Goal: Information Seeking & Learning: Get advice/opinions

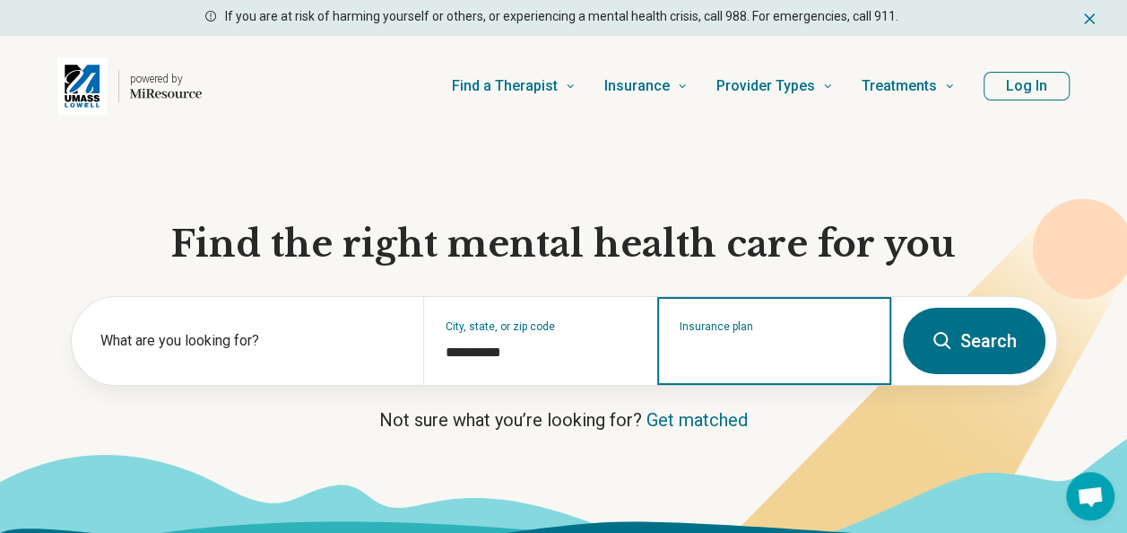
click at [780, 344] on input "Insurance plan" at bounding box center [775, 353] width 190 height 22
click at [720, 416] on div "MassHealth" at bounding box center [715, 417] width 112 height 36
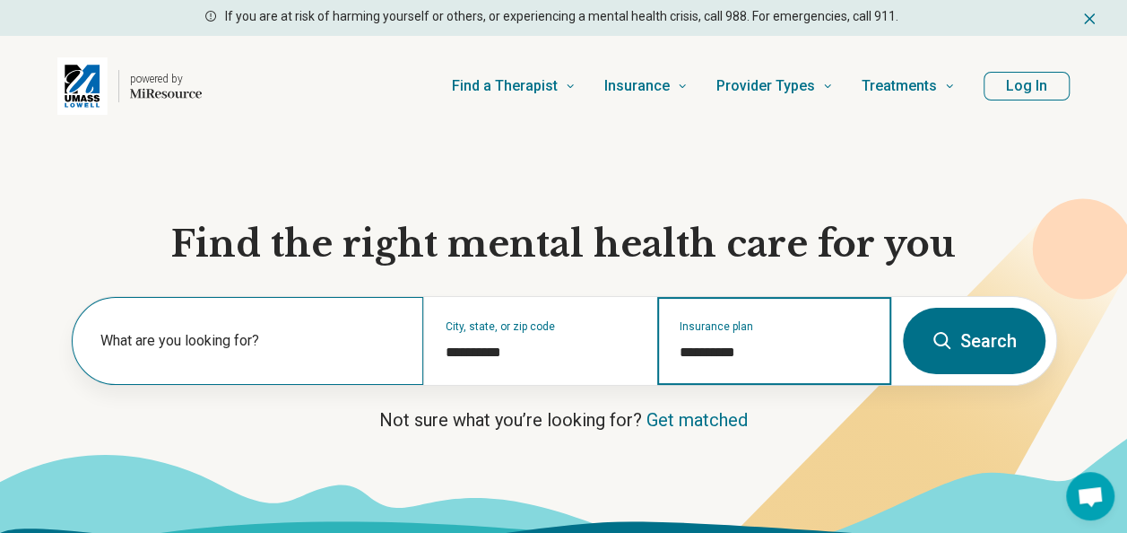
type input "**********"
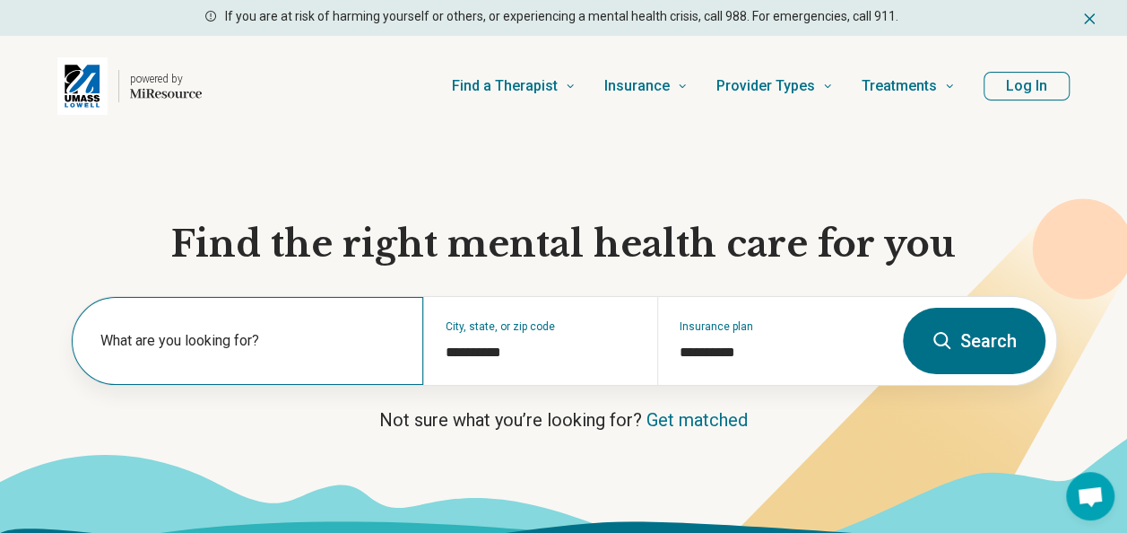
click at [225, 330] on div "What are you looking for?" at bounding box center [248, 341] width 352 height 88
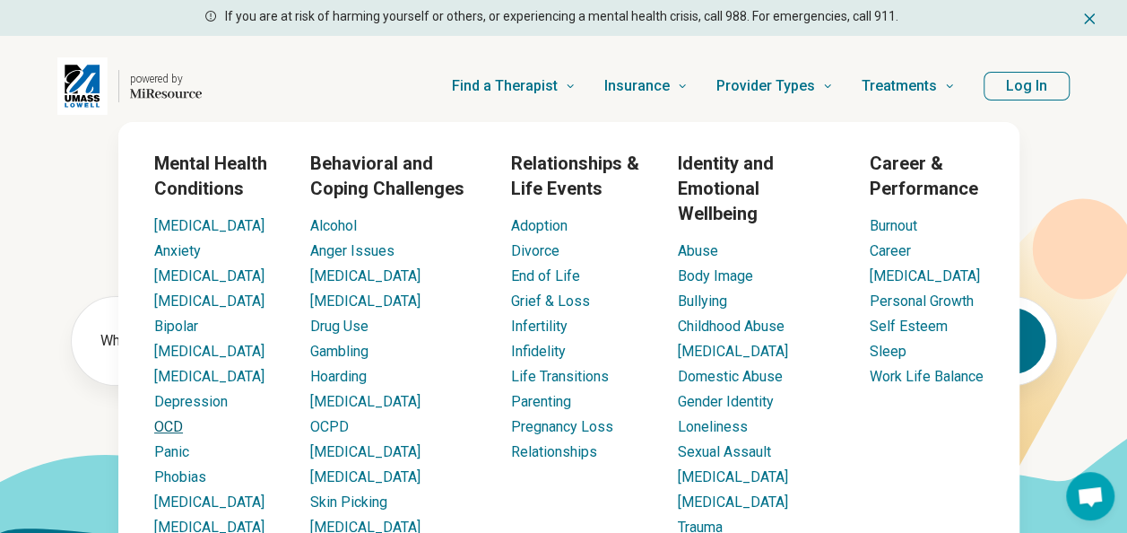
click at [171, 422] on link "OCD" at bounding box center [168, 426] width 29 height 17
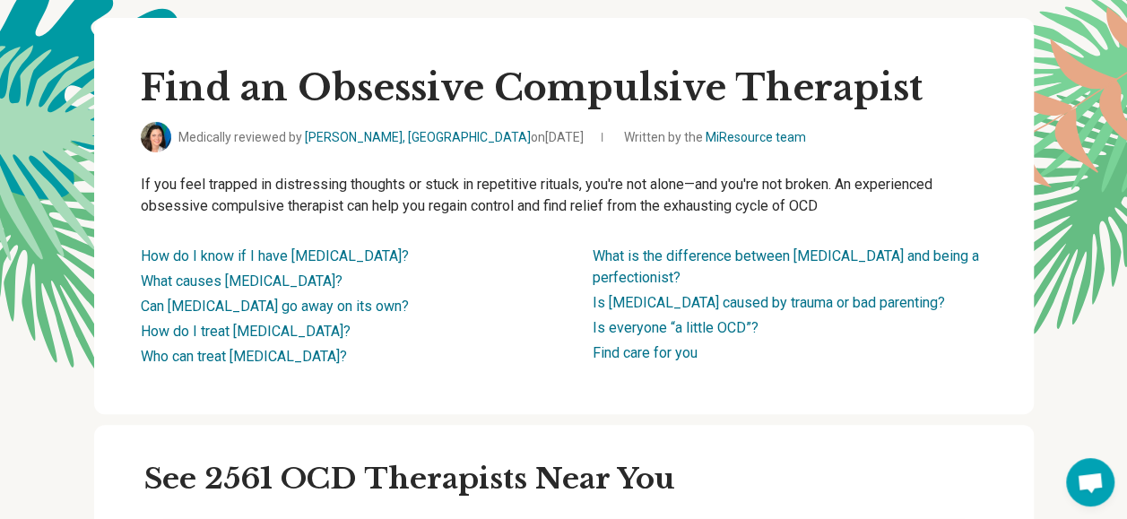
scroll to position [359, 0]
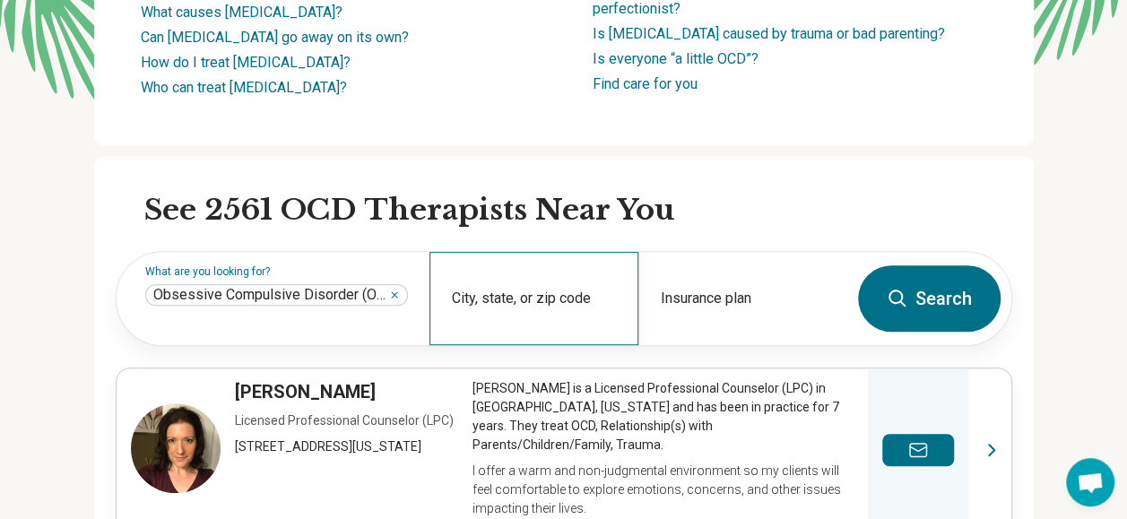
click at [519, 317] on div "City, state, or zip code" at bounding box center [534, 298] width 209 height 93
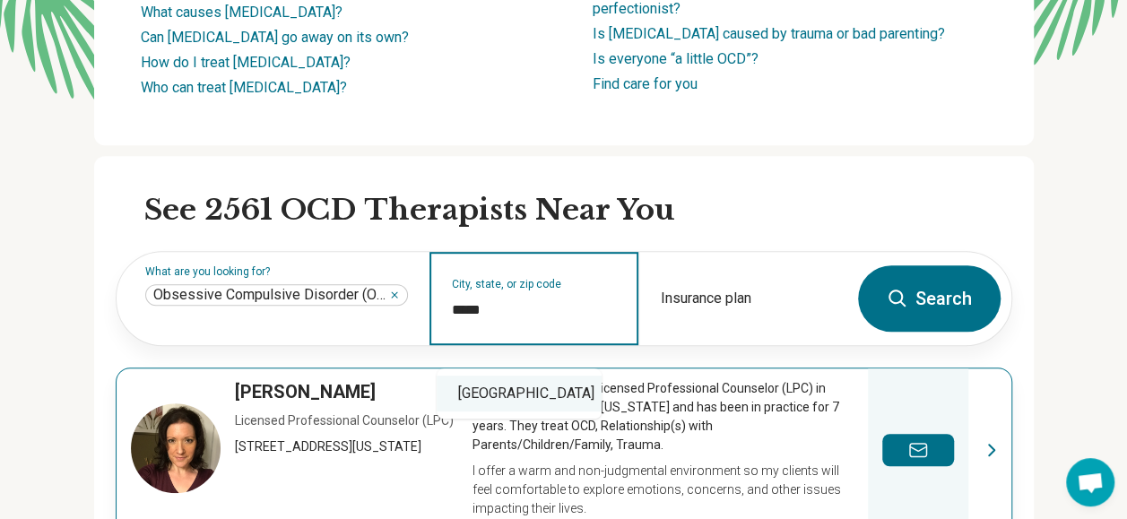
click at [481, 393] on div "Lowell, MA 01854" at bounding box center [519, 394] width 165 height 36
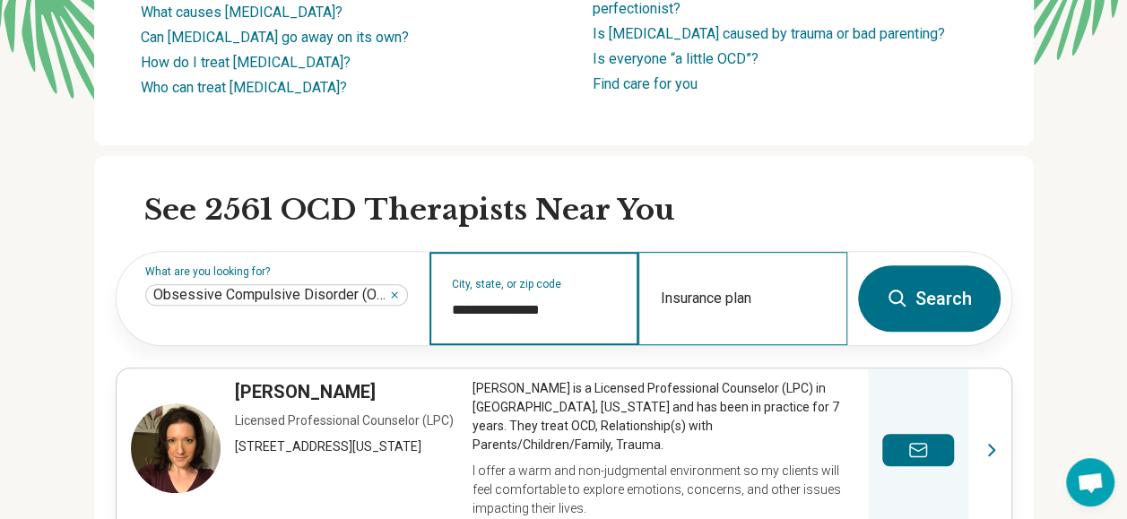
type input "**********"
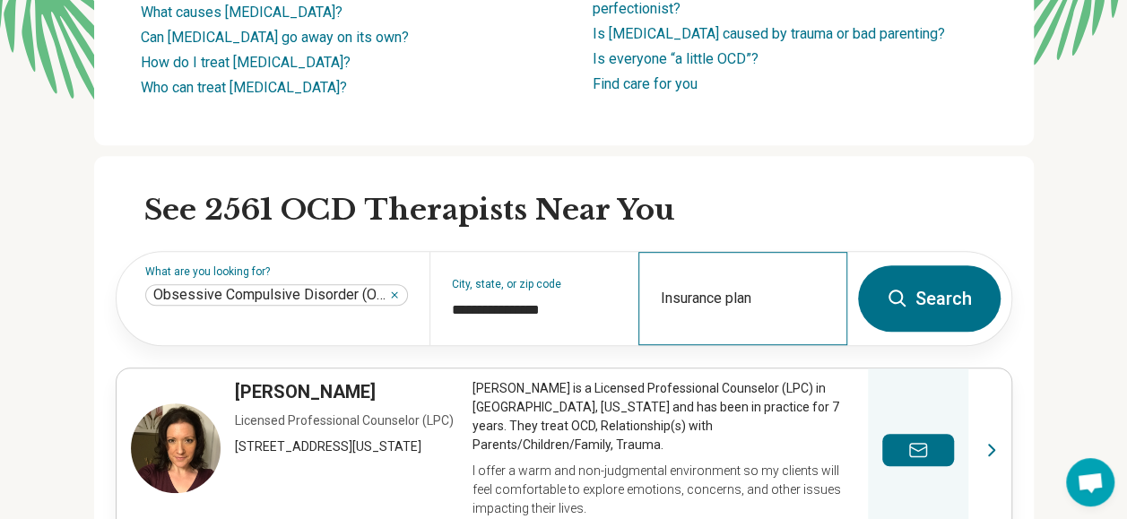
click at [689, 310] on div "Insurance plan" at bounding box center [742, 298] width 209 height 93
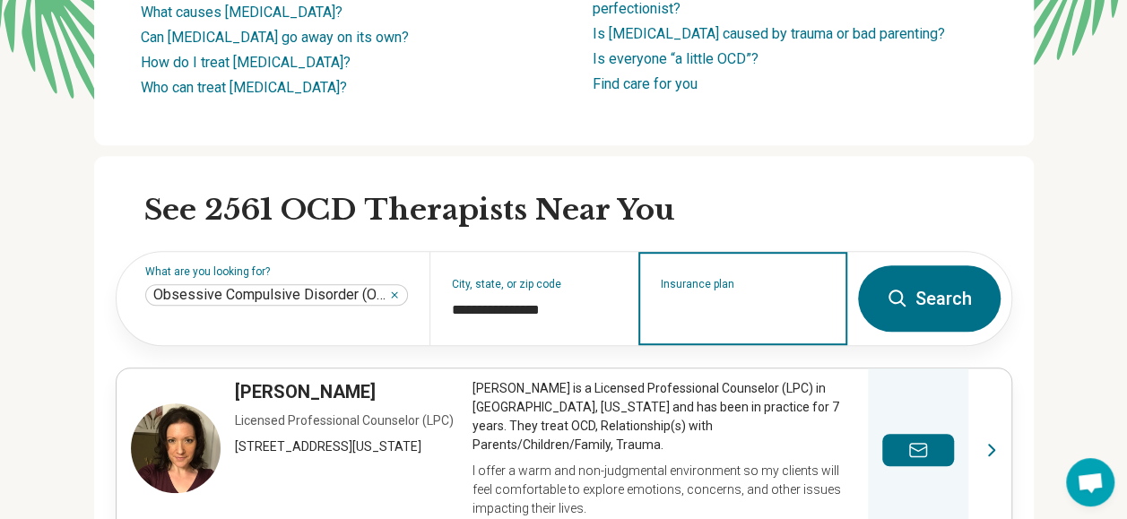
click at [695, 321] on input "Insurance plan" at bounding box center [743, 311] width 165 height 22
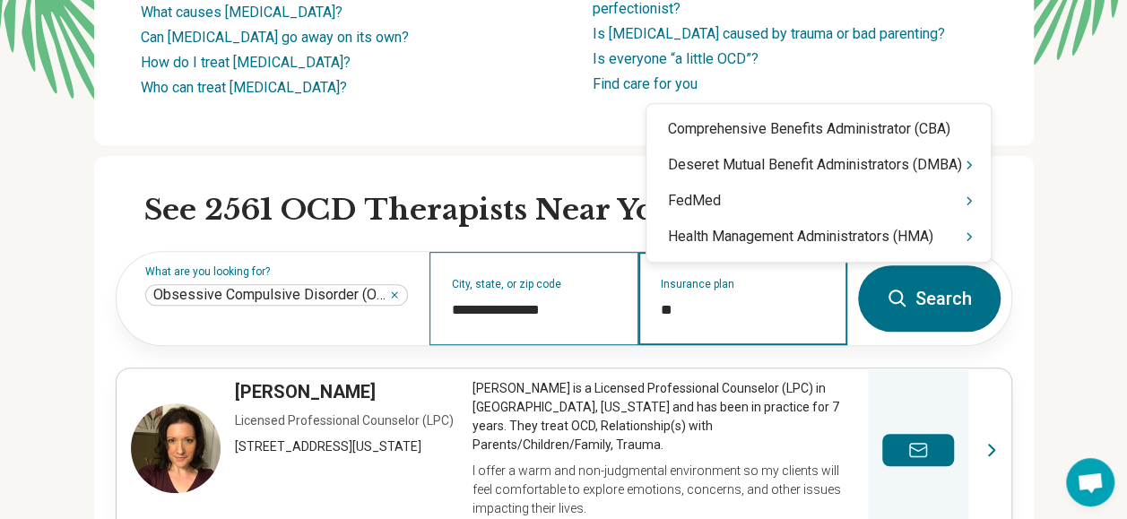
type input "*"
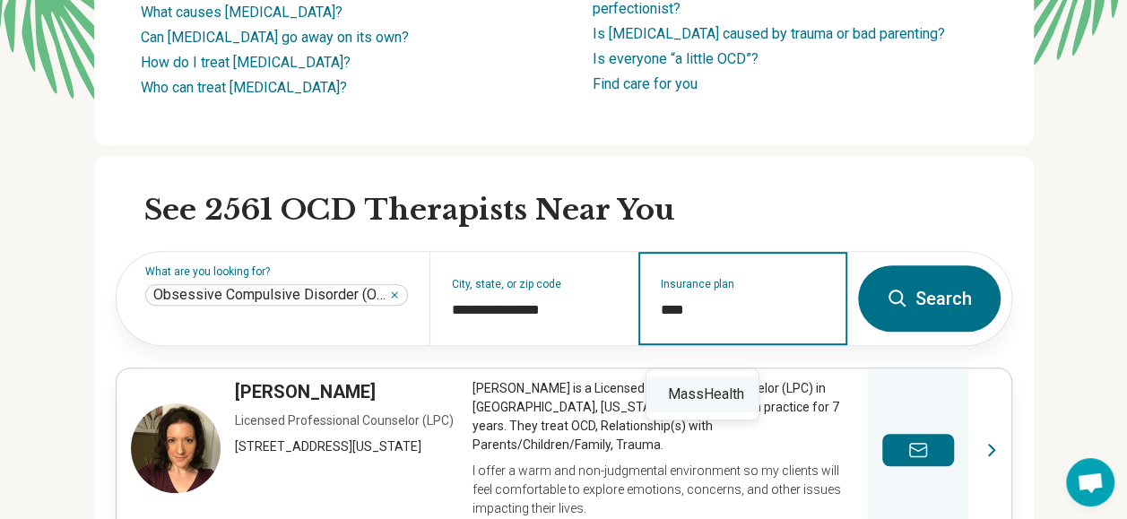
click at [705, 396] on div "MassHealth" at bounding box center [703, 395] width 112 height 36
type input "**********"
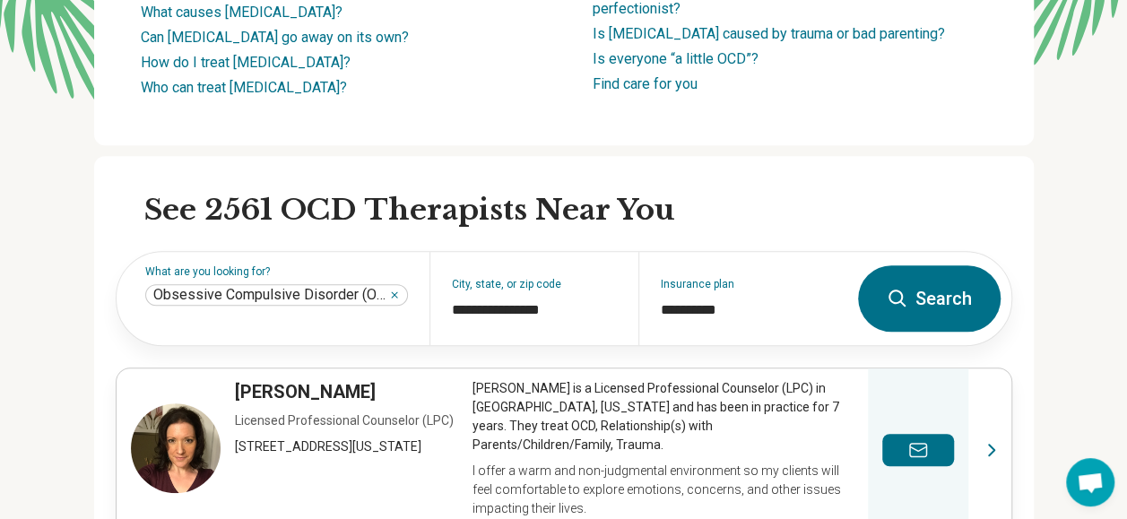
click at [931, 304] on button "Search" at bounding box center [929, 298] width 143 height 66
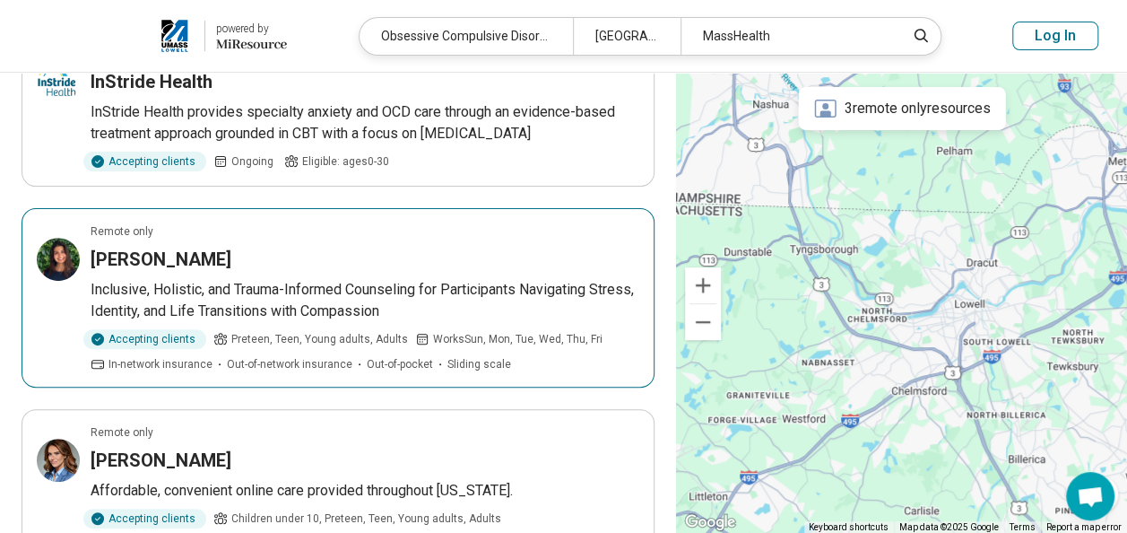
scroll to position [269, 0]
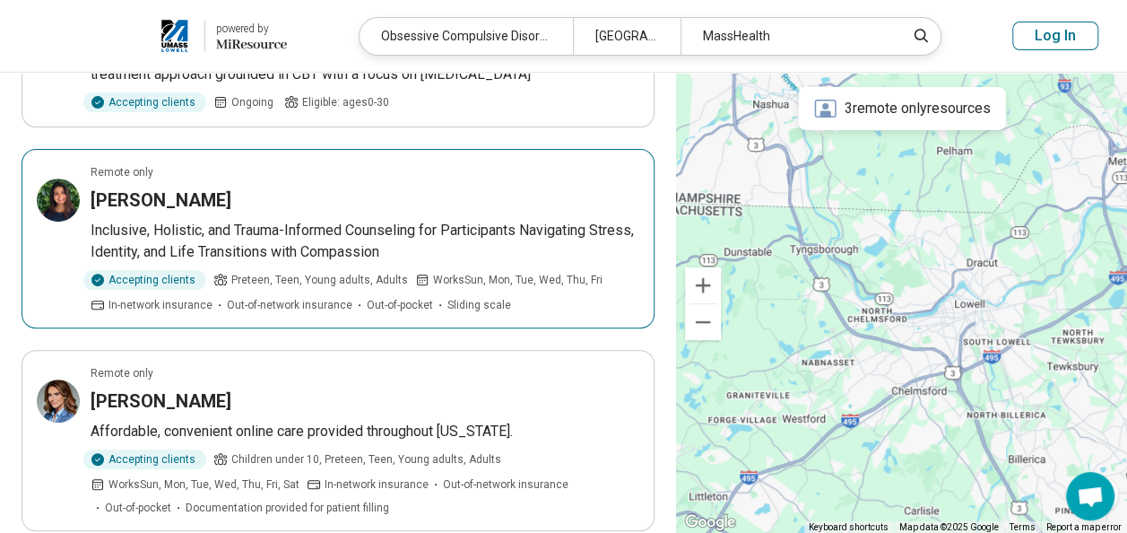
click at [447, 226] on p "Inclusive, Holistic, and Trauma-Informed Counseling for Participants Navigating…" at bounding box center [365, 241] width 549 height 43
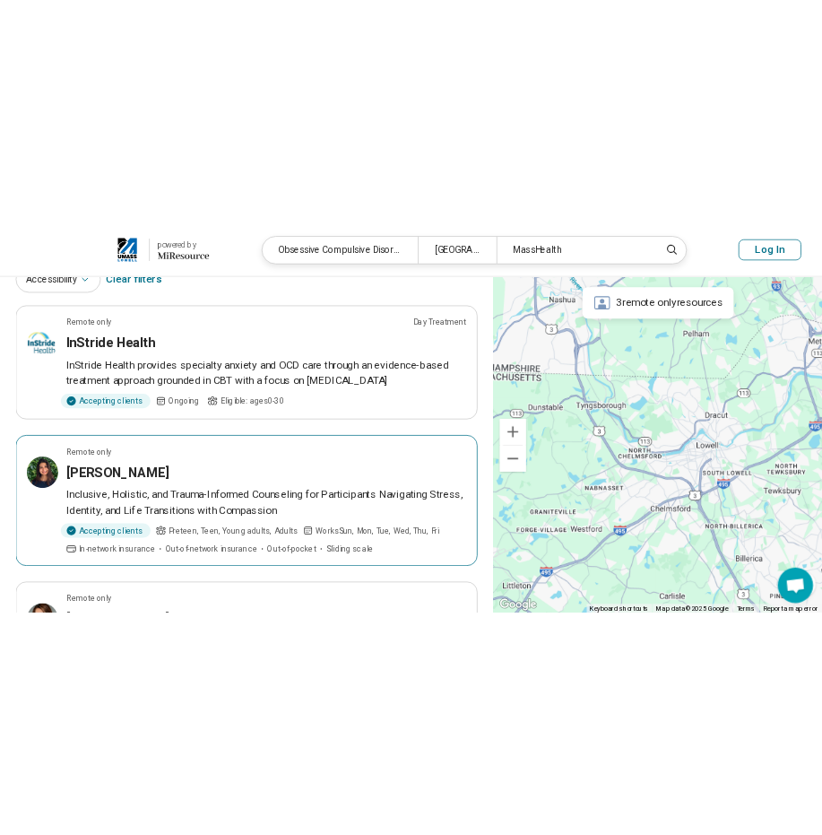
scroll to position [90, 0]
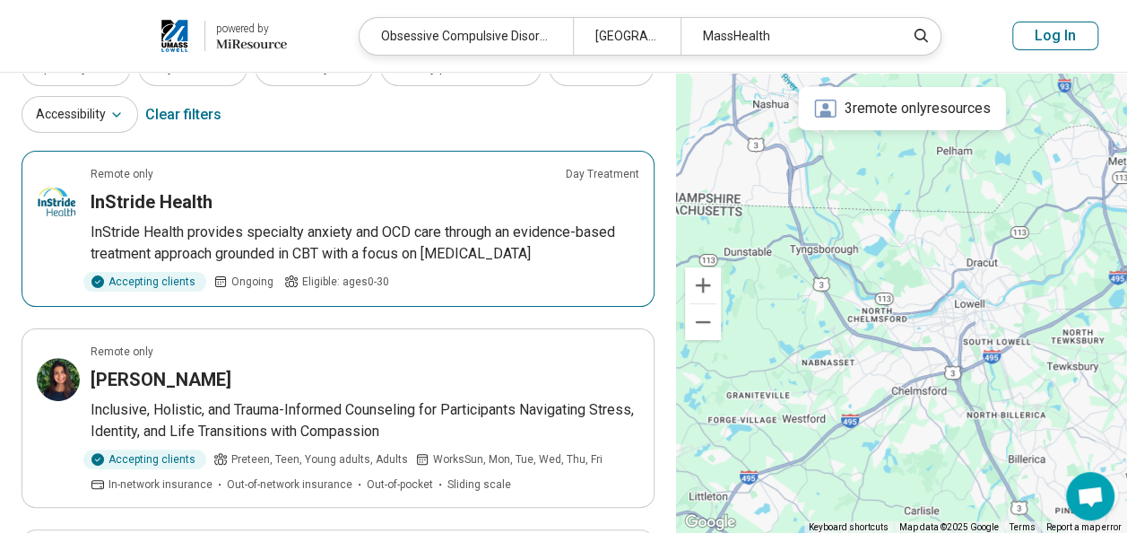
click at [402, 219] on article "Remote only Day Treatment InStride Health InStride Health provides specialty an…" at bounding box center [338, 229] width 633 height 156
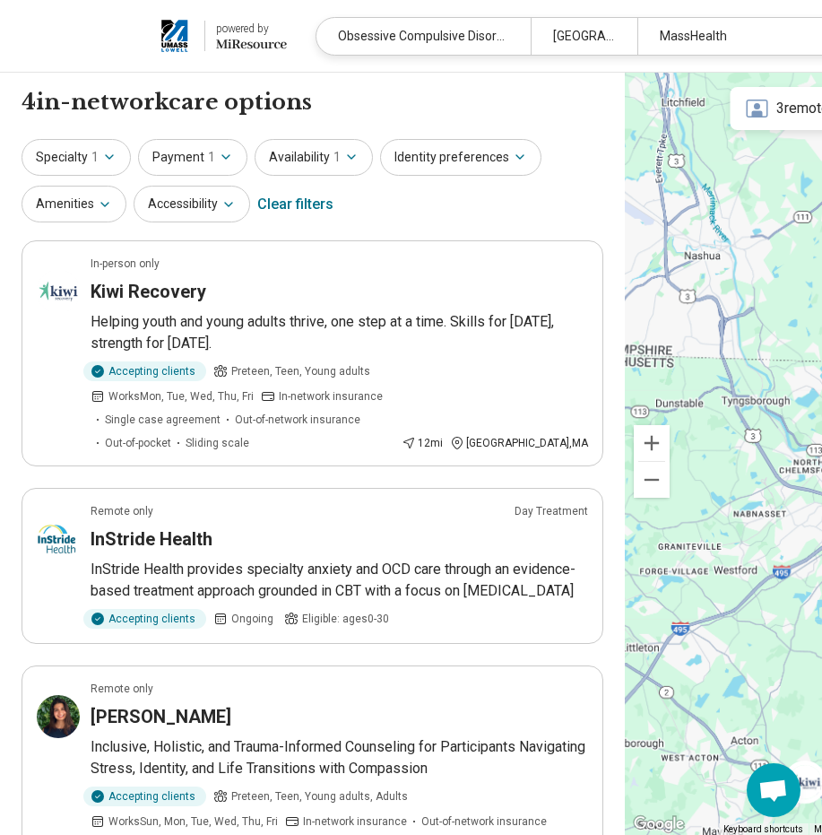
click at [0, 404] on html "powered by Miresource logo Obsessive Compulsive Disorder (OCD) Lowell, MA 01854…" at bounding box center [411, 780] width 822 height 1560
click at [13, 402] on div "4 in-network care options 4 in-network care option s Specialty 1 Payment 1 Avai…" at bounding box center [312, 590] width 625 height 1034
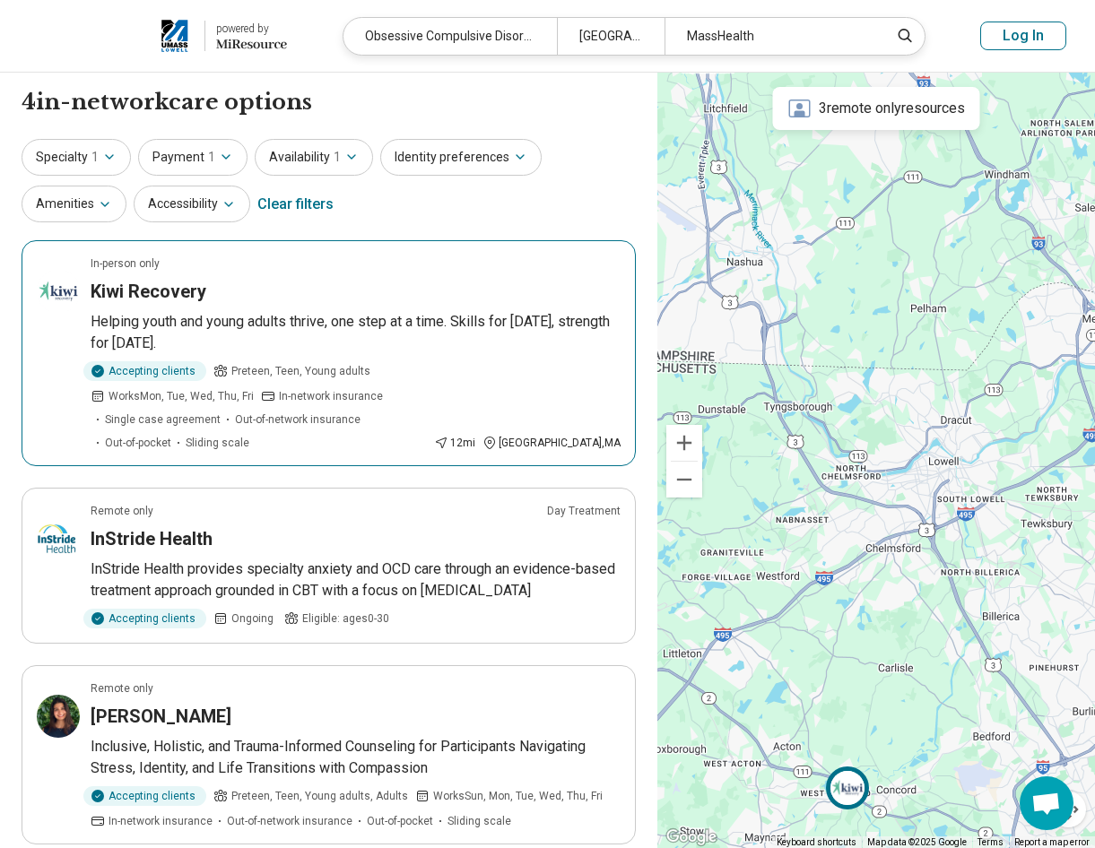
click at [148, 285] on h3 "Kiwi Recovery" at bounding box center [149, 291] width 116 height 25
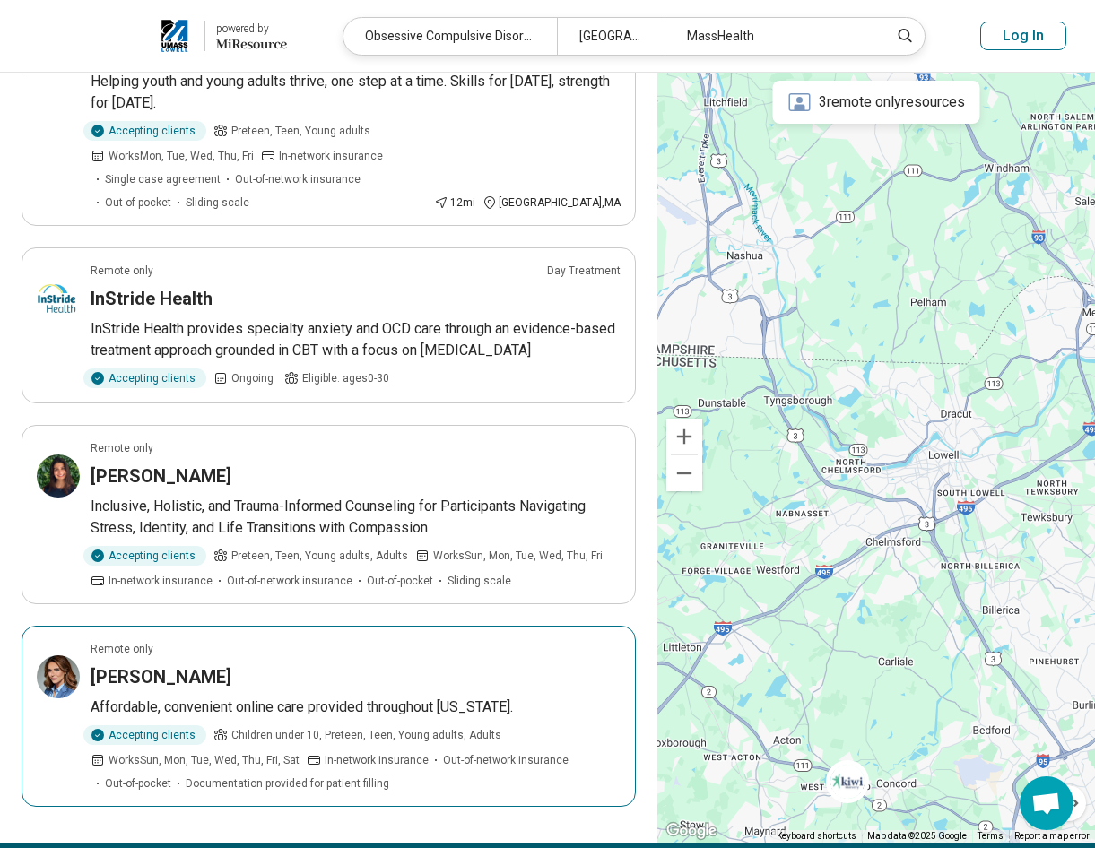
scroll to position [269, 0]
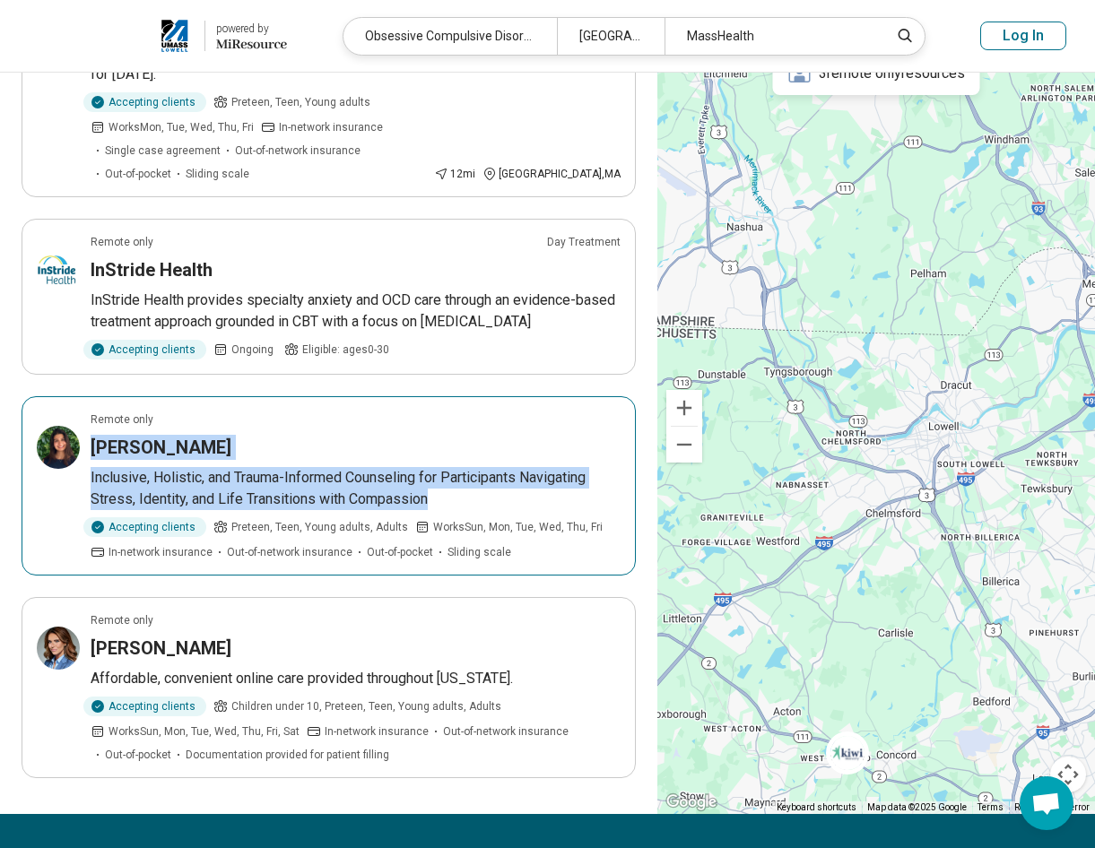
drag, startPoint x: 84, startPoint y: 439, endPoint x: 517, endPoint y: 499, distance: 437.3
click at [517, 499] on article "Remote only Ricki Kalayci Inclusive, Holistic, and Trauma-Informed Counseling f…" at bounding box center [329, 485] width 614 height 179
drag, startPoint x: 517, startPoint y: 499, endPoint x: 395, endPoint y: 491, distance: 123.1
copy article "Ricki Kalayci Inclusive, Holistic, and Trauma-Informed Counseling for Participa…"
click at [395, 457] on div "Ricki Kalayci" at bounding box center [356, 447] width 530 height 25
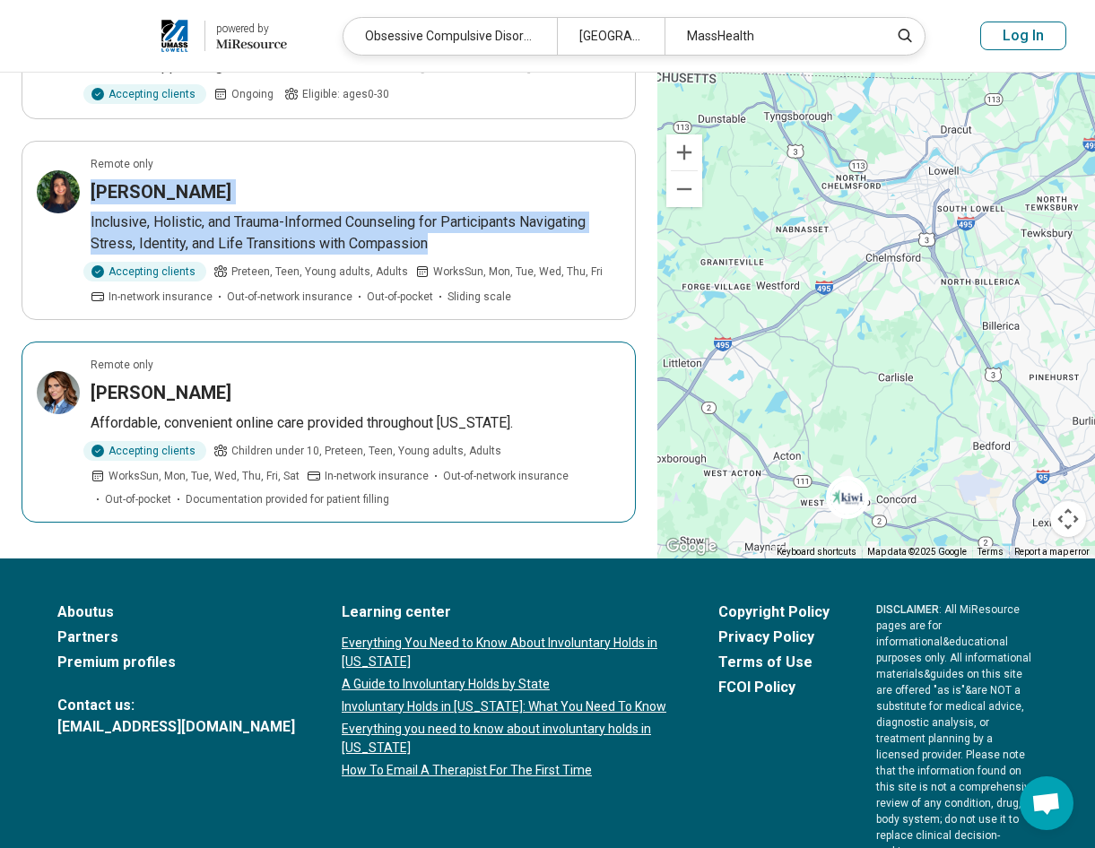
scroll to position [590, 0]
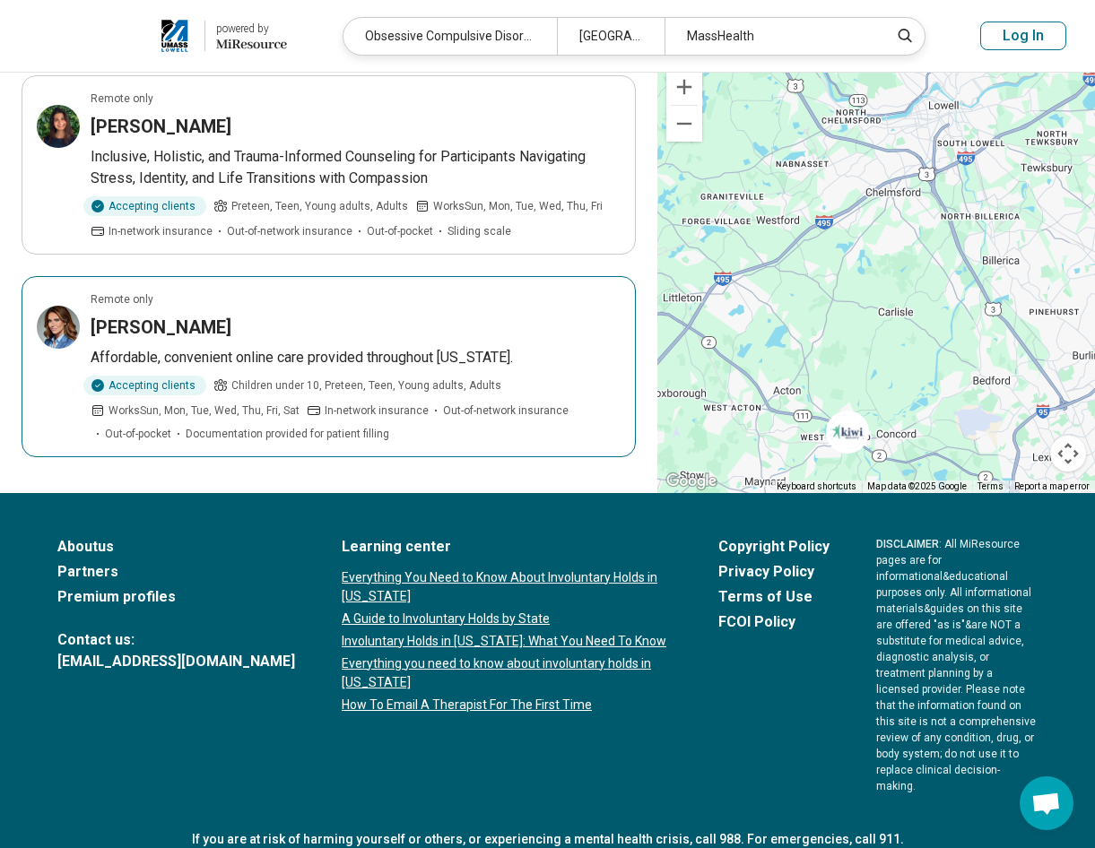
click at [220, 317] on div "Mary Barlow" at bounding box center [356, 327] width 530 height 25
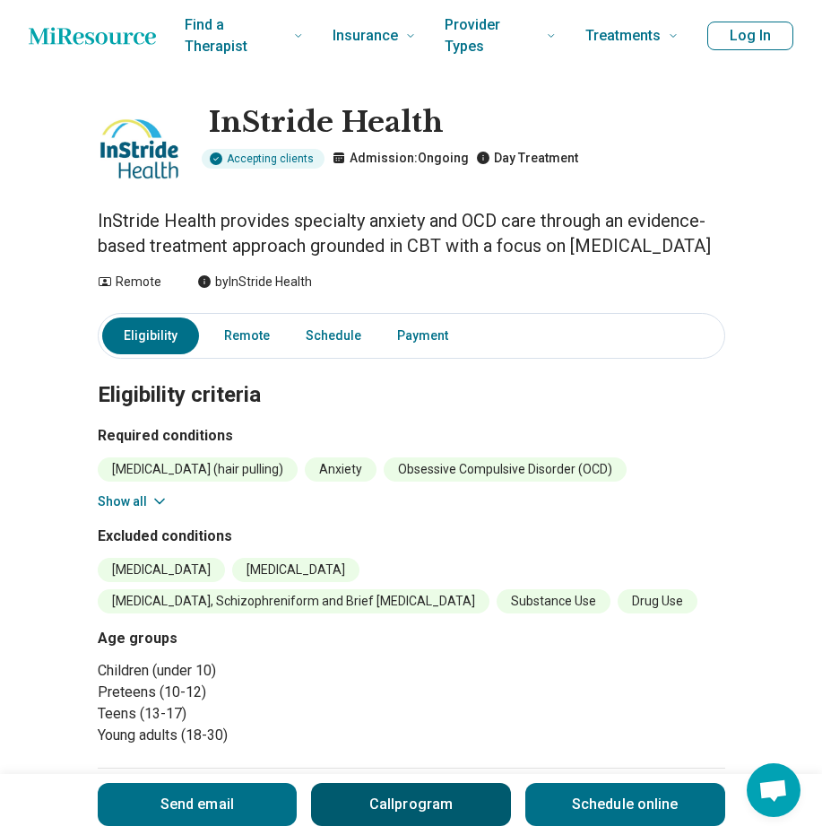
click at [399, 518] on button "Call program" at bounding box center [411, 804] width 200 height 43
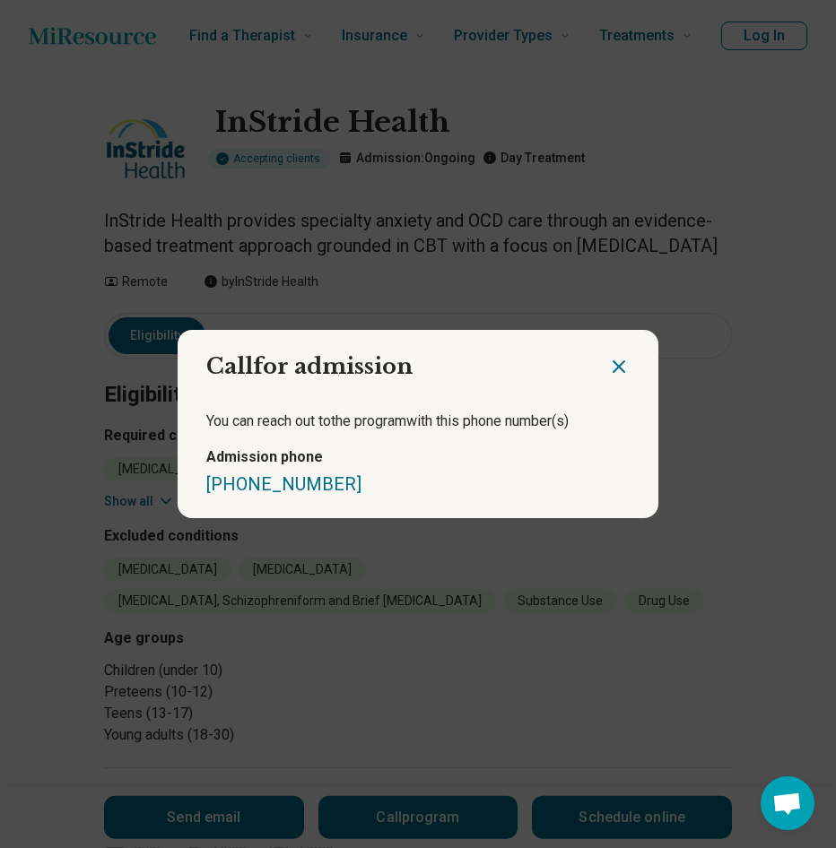
drag, startPoint x: 192, startPoint y: 358, endPoint x: 350, endPoint y: 487, distance: 203.9
click at [350, 487] on section "Call for admission You can reach out to the program with this phone number (s) …" at bounding box center [418, 424] width 481 height 188
copy section "Call for admission You can reach out to the program with this phone number (s) …"
click at [613, 368] on icon "Close dialog" at bounding box center [618, 366] width 11 height 11
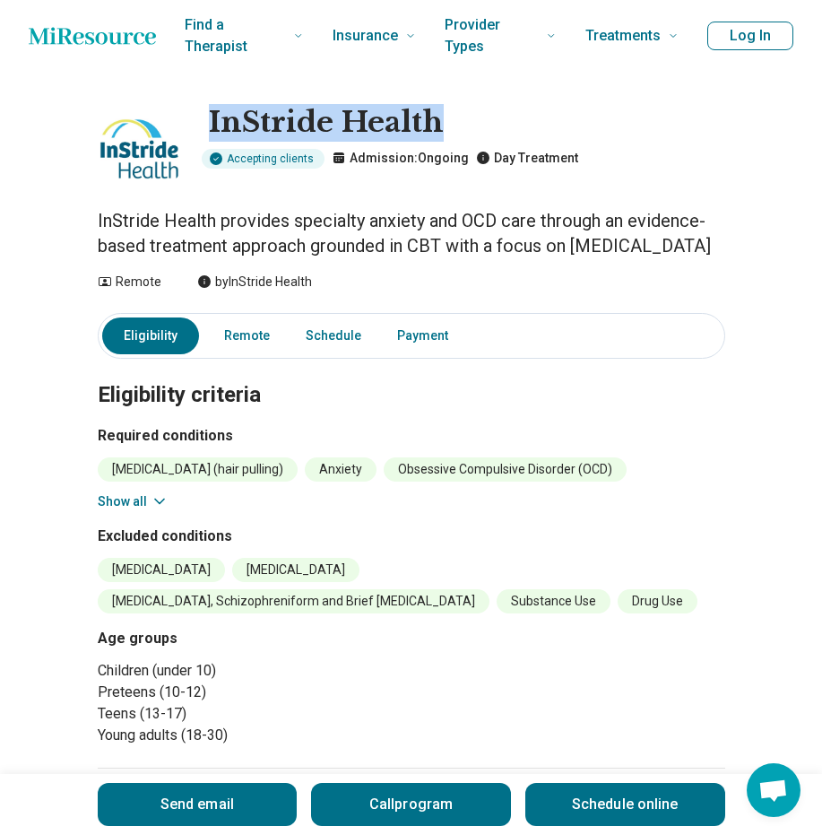
drag, startPoint x: 205, startPoint y: 117, endPoint x: 478, endPoint y: 138, distance: 273.4
click at [478, 138] on div "InStride Health Accepting clients Admission: Ongoing Day Treatment" at bounding box center [412, 149] width 628 height 90
copy h1 "InStride Health"
drag, startPoint x: 97, startPoint y: 217, endPoint x: 717, endPoint y: 233, distance: 619.9
click at [717, 233] on main "InStride Health Accepting clients Admission: Ongoing Day Treatment InStride Hea…" at bounding box center [411, 776] width 822 height 1409
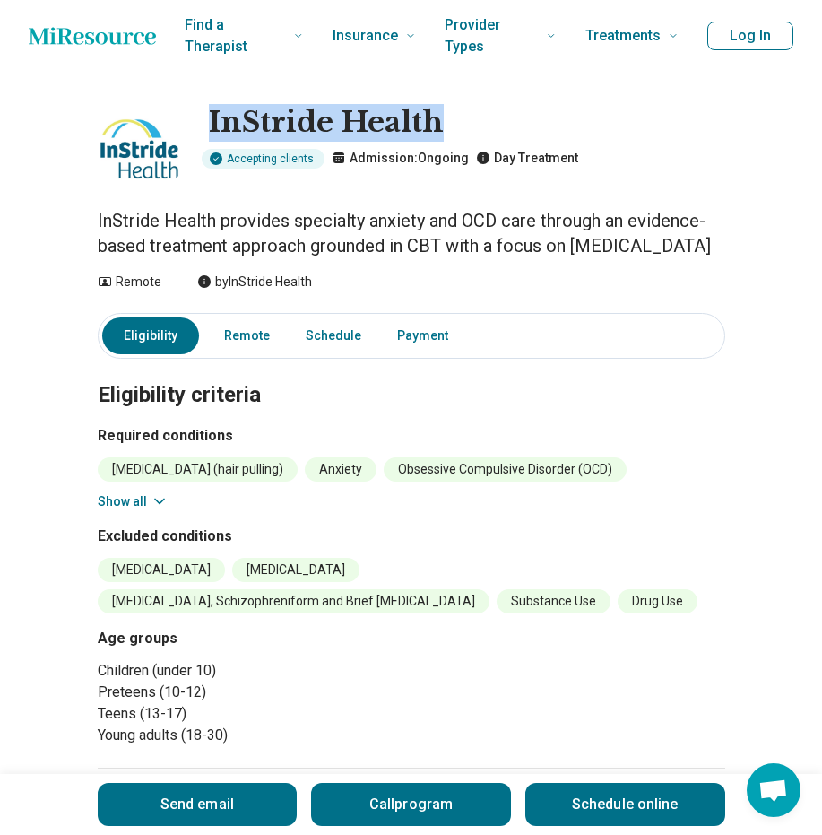
drag, startPoint x: 717, startPoint y: 233, endPoint x: 633, endPoint y: 230, distance: 83.4
copy p "InStride Health provides specialty anxiety and OCD care through an evidence-bas…"
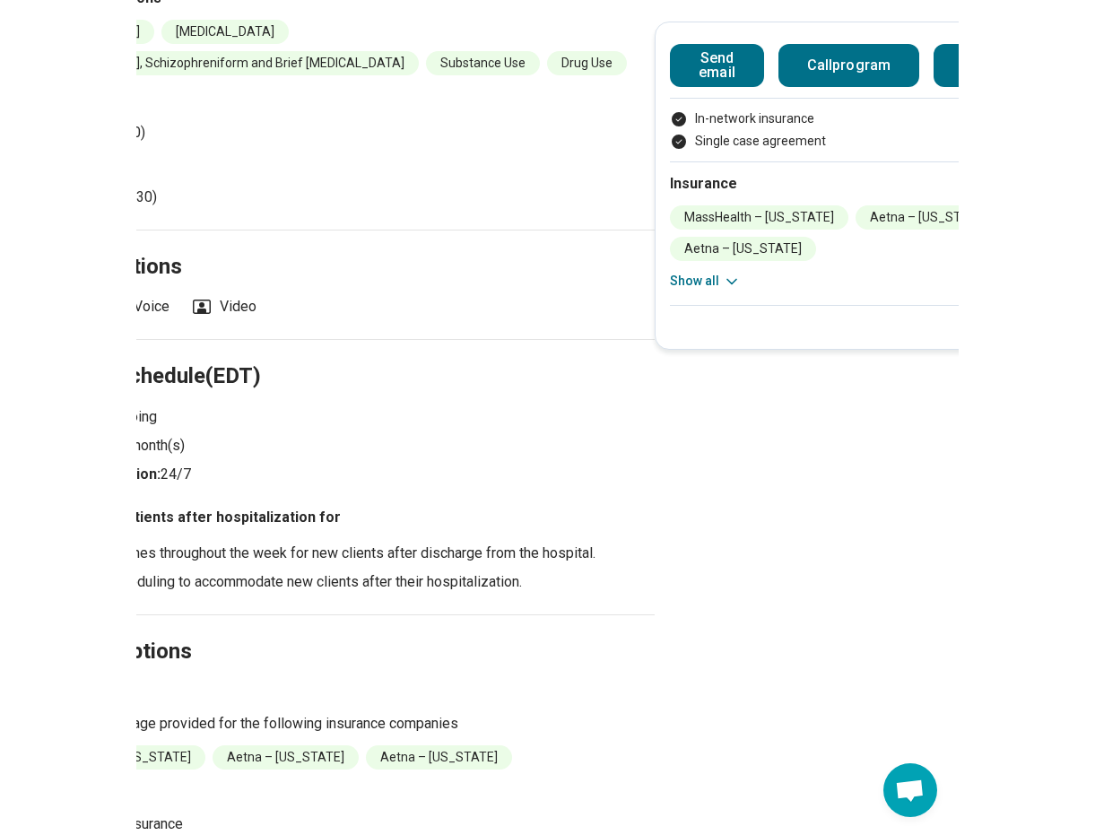
scroll to position [557, 0]
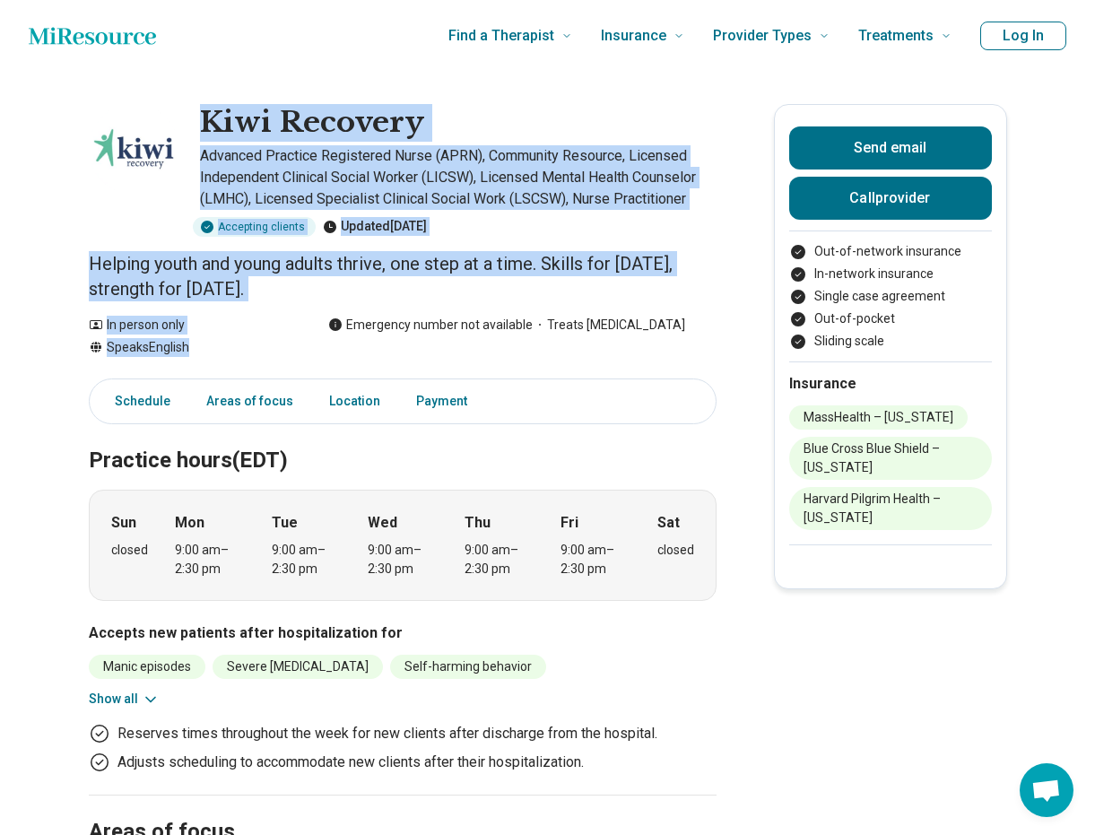
drag, startPoint x: 196, startPoint y: 106, endPoint x: 339, endPoint y: 350, distance: 282.5
click at [350, 191] on p "Advanced Practice Registered Nurse (APRN), Community Resource, Licensed Indepen…" at bounding box center [458, 177] width 517 height 65
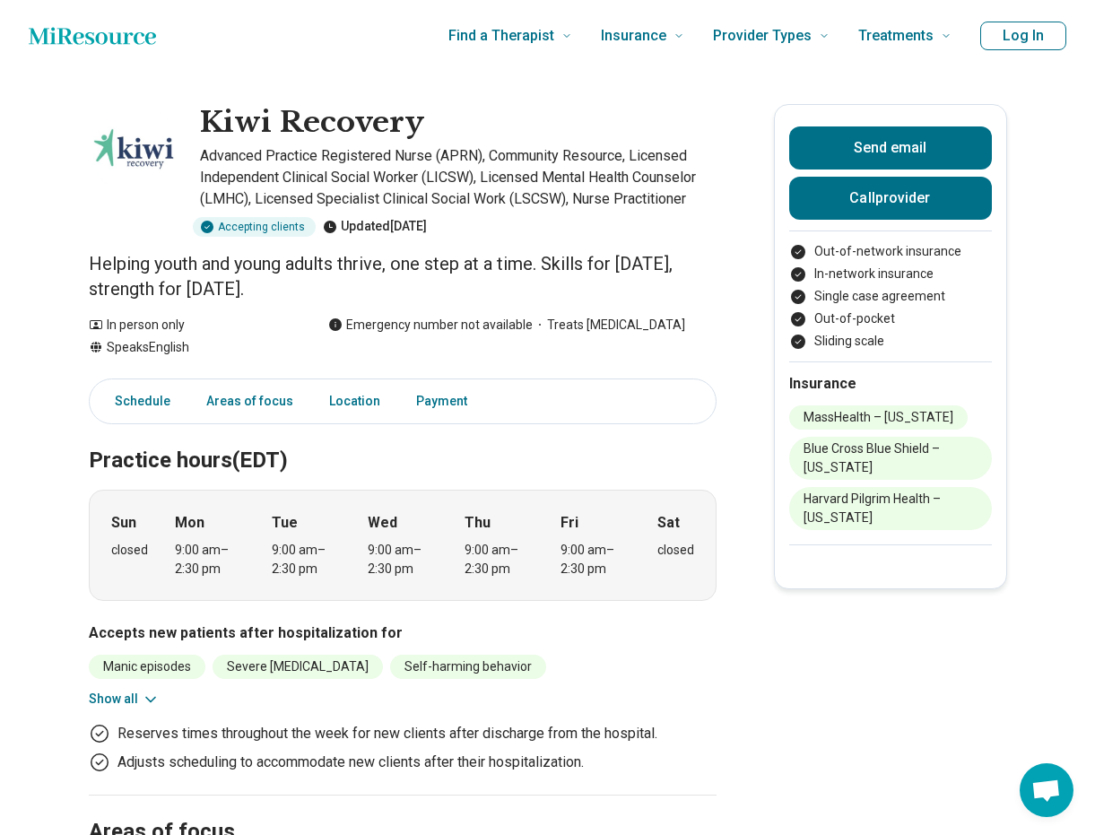
click at [191, 108] on div "Kiwi Recovery Advanced Practice Registered Nurse (APRN), Community Resource, Li…" at bounding box center [403, 170] width 628 height 133
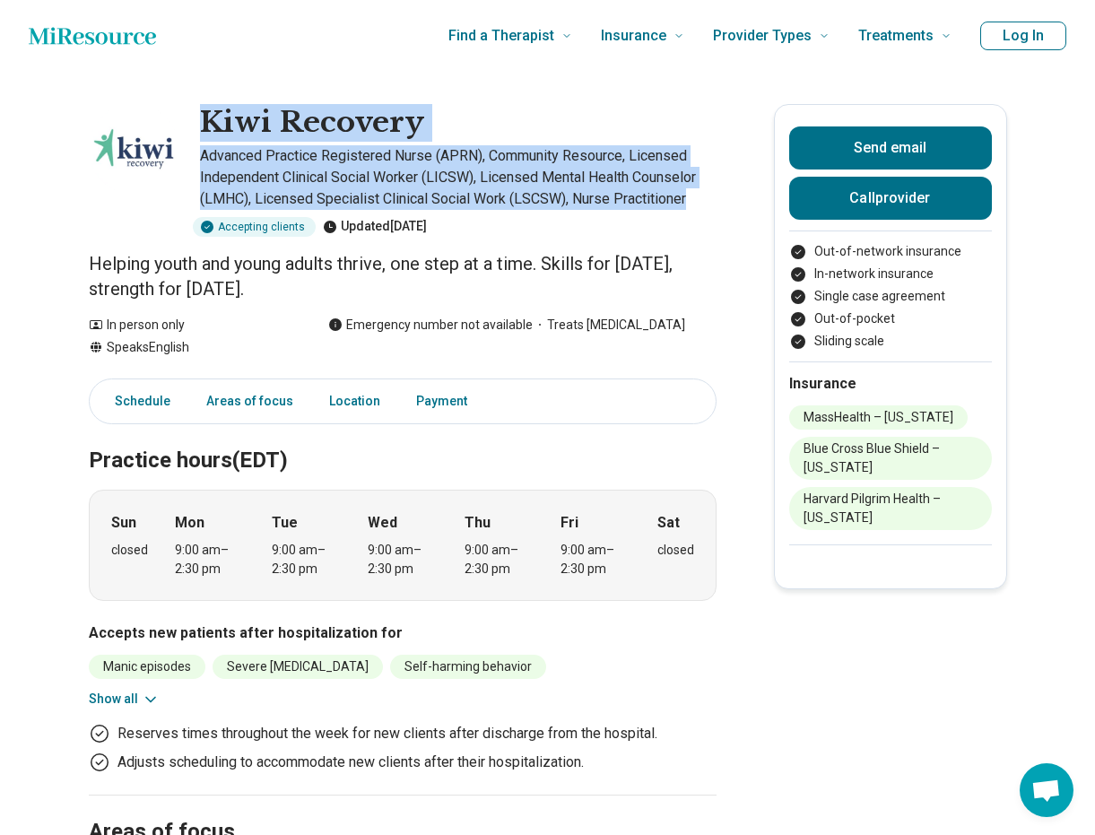
drag, startPoint x: 199, startPoint y: 108, endPoint x: 713, endPoint y: 204, distance: 522.7
click at [713, 204] on div "Kiwi Recovery Advanced Practice Registered Nurse (APRN), Community Resource, Li…" at bounding box center [403, 170] width 628 height 133
copy div "Kiwi Recovery Advanced Practice Registered Nurse (APRN), Community Resource, Li…"
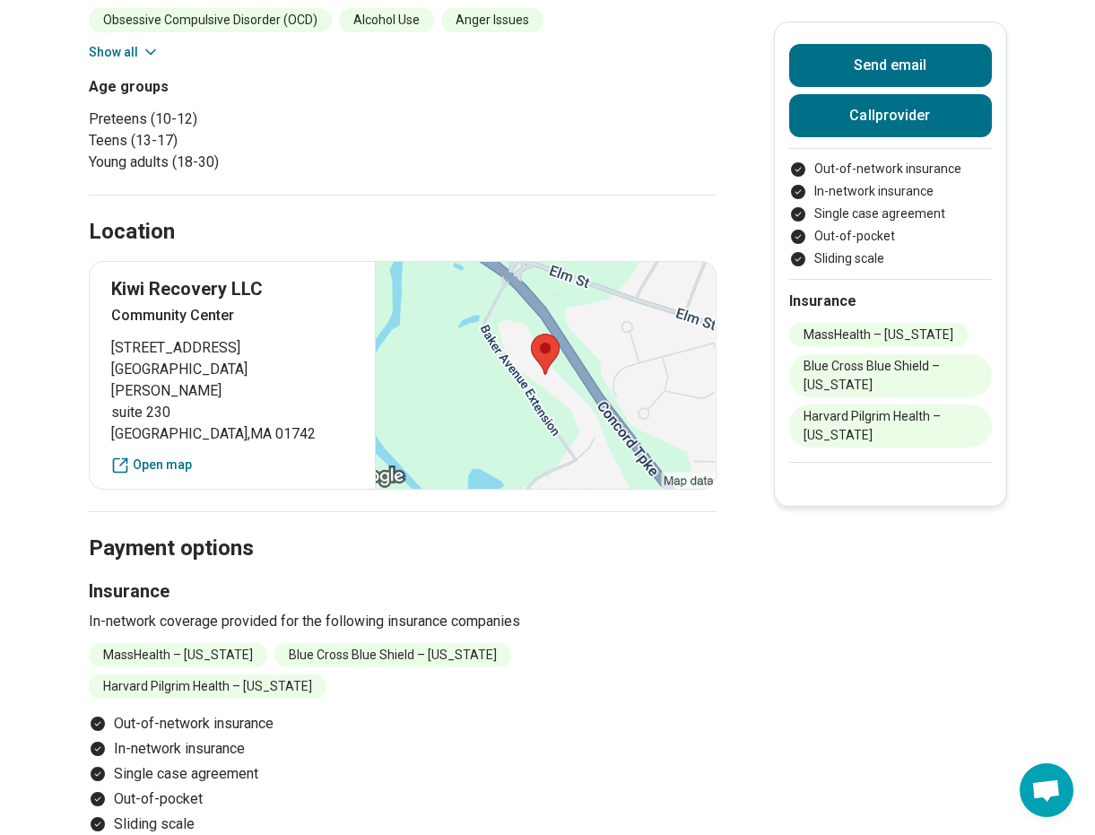
scroll to position [897, 0]
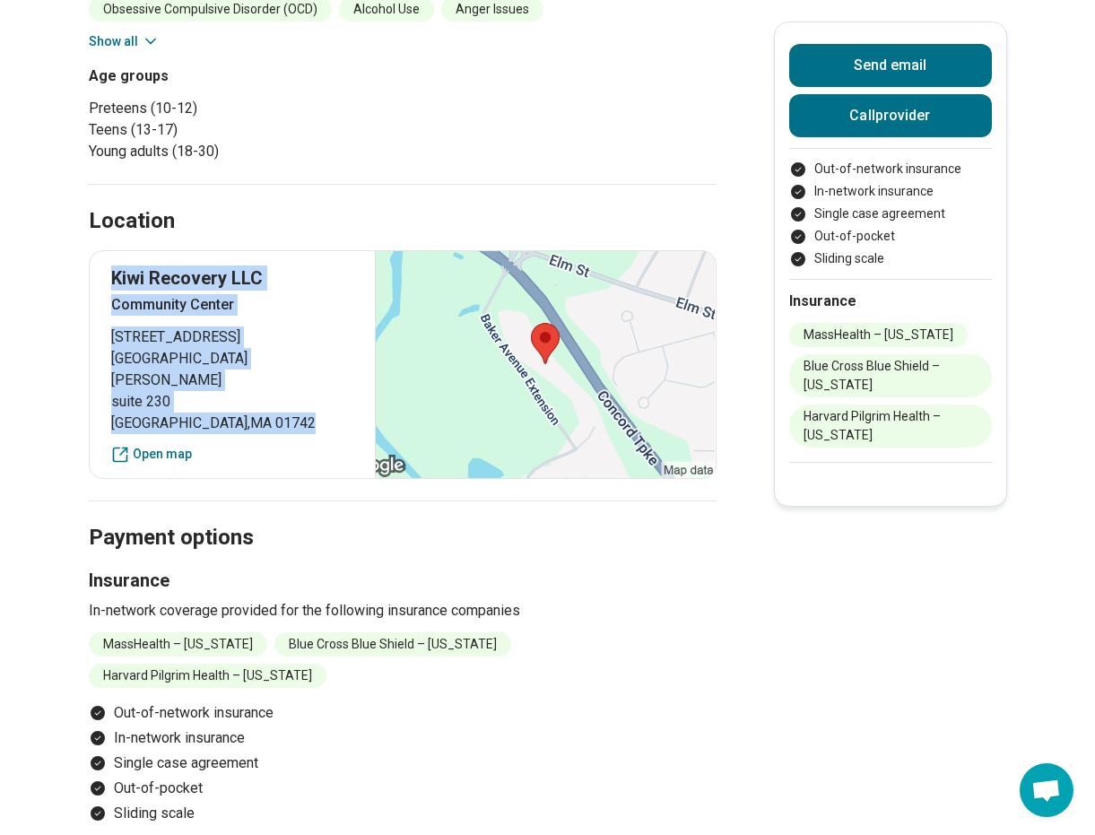
drag, startPoint x: 110, startPoint y: 275, endPoint x: 276, endPoint y: 376, distance: 193.9
click at [276, 376] on div "Kiwi Recovery LLC Community Center 86 Baker Avenue Extension suite 230 Concord …" at bounding box center [403, 364] width 628 height 229
click at [71, 395] on main "Kiwi Recovery Advanced Practice Registered Nurse (APRN), Community Resource, Li…" at bounding box center [547, 10] width 1095 height 1671
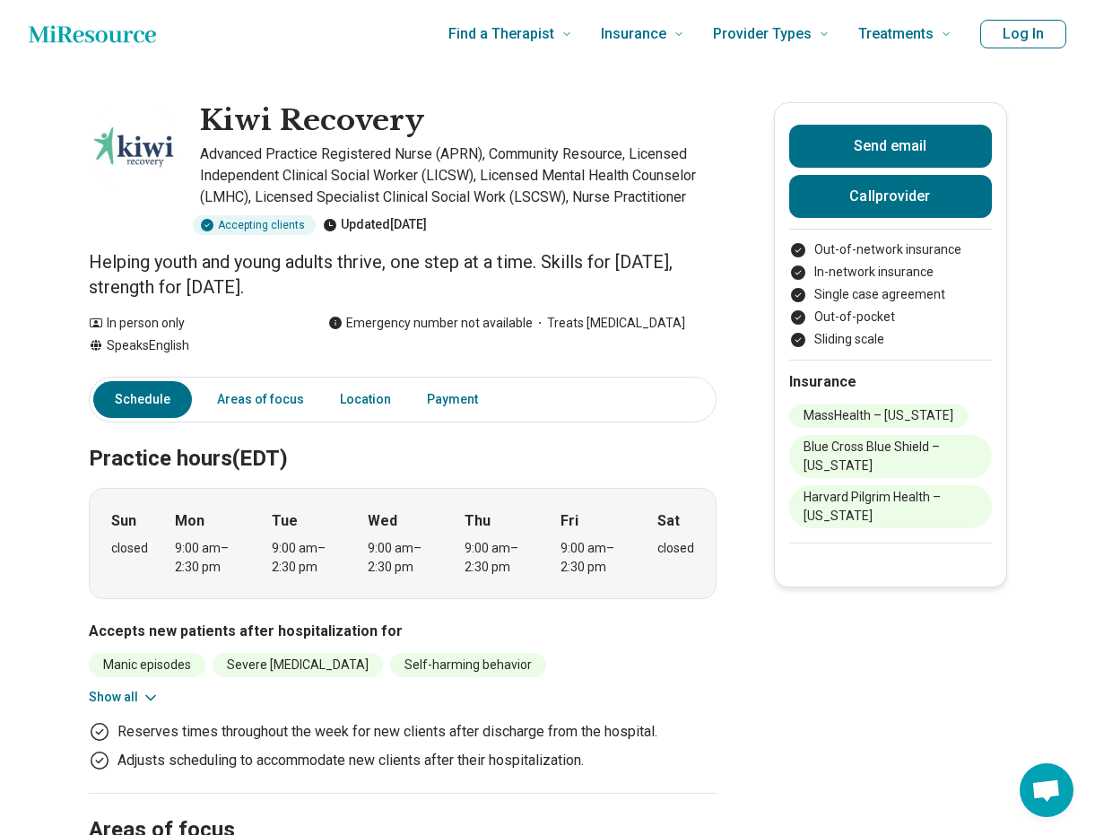
scroll to position [0, 0]
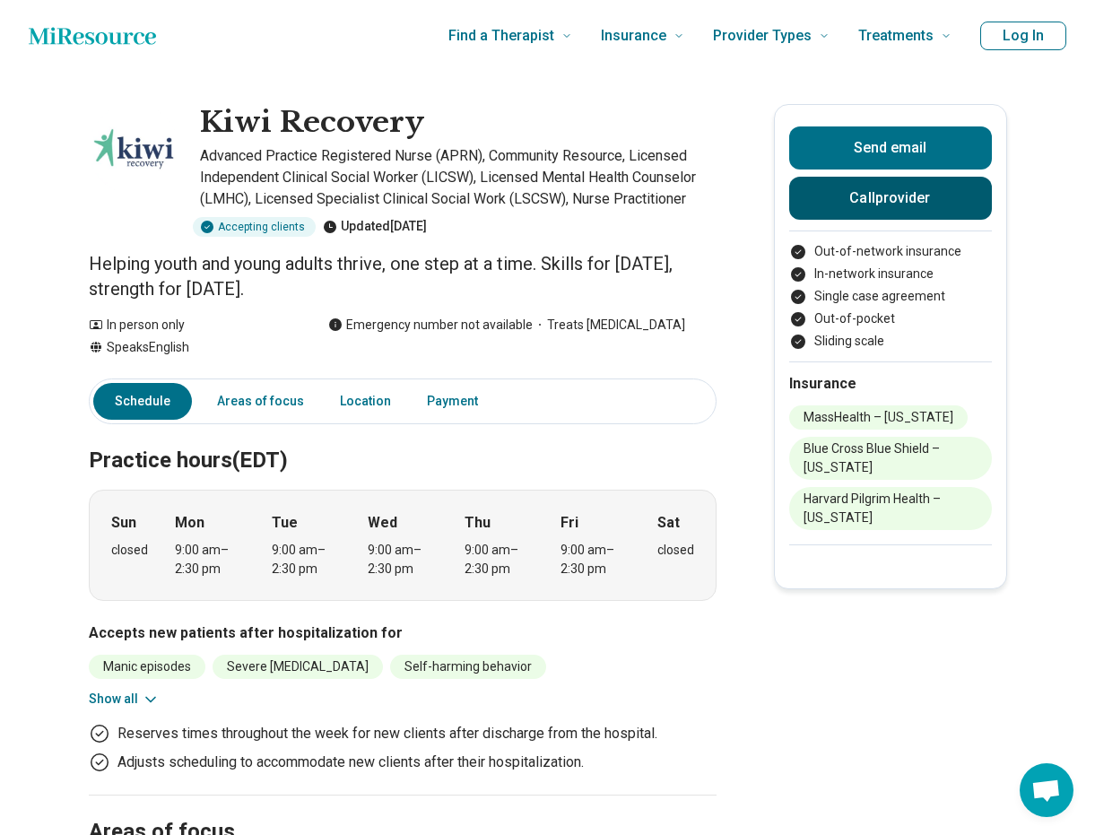
click at [863, 183] on button "Call provider" at bounding box center [890, 198] width 203 height 43
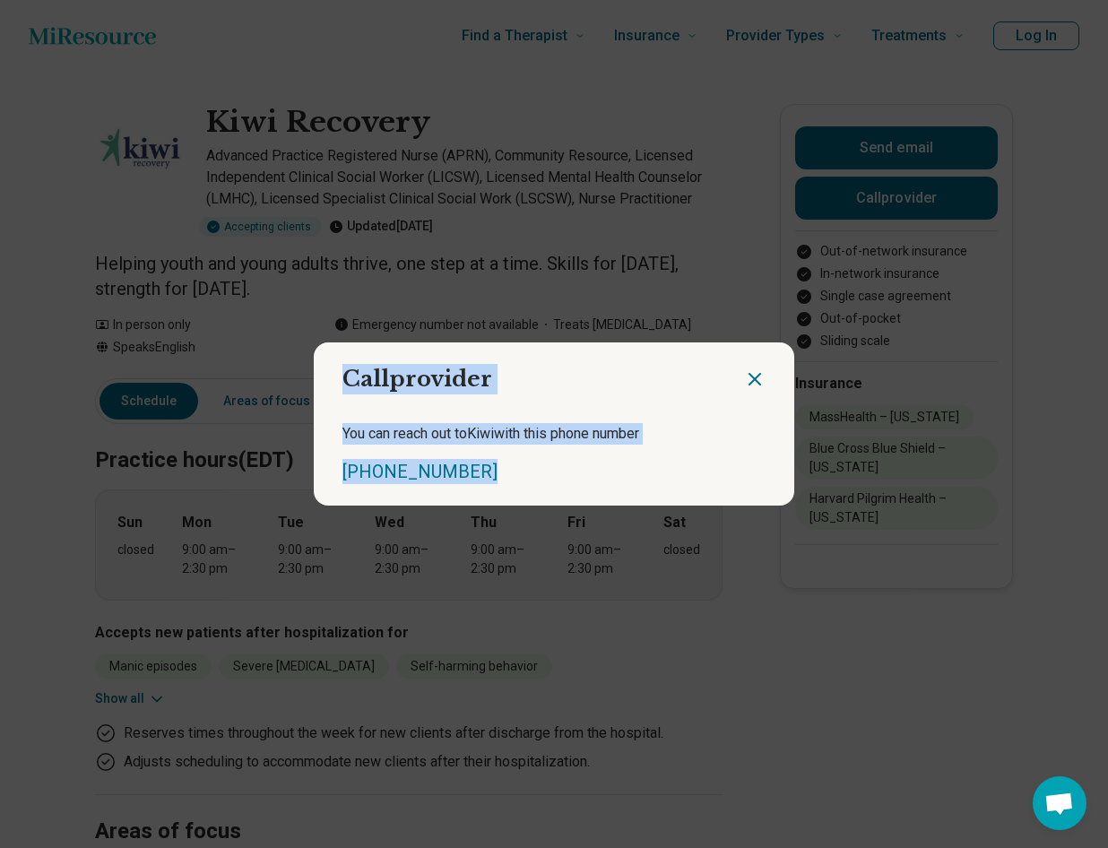
drag, startPoint x: 338, startPoint y: 378, endPoint x: 514, endPoint y: 470, distance: 198.6
click at [514, 470] on section "Call provider You can reach out to Kiwi with this phone number (617) 958-2339" at bounding box center [554, 424] width 481 height 163
copy section "Call provider You can reach out to Kiwi with this phone number (617) 958-2339"
click at [744, 377] on icon "Close dialog" at bounding box center [755, 380] width 22 height 22
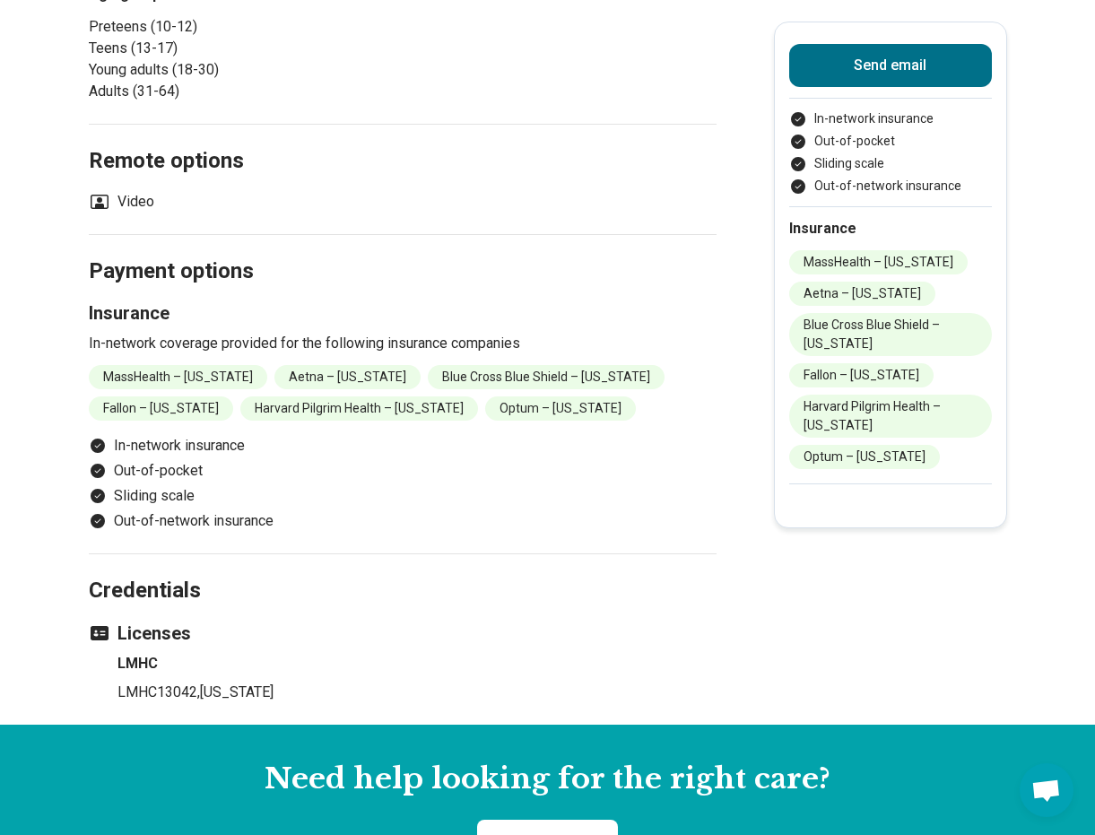
scroll to position [986, 0]
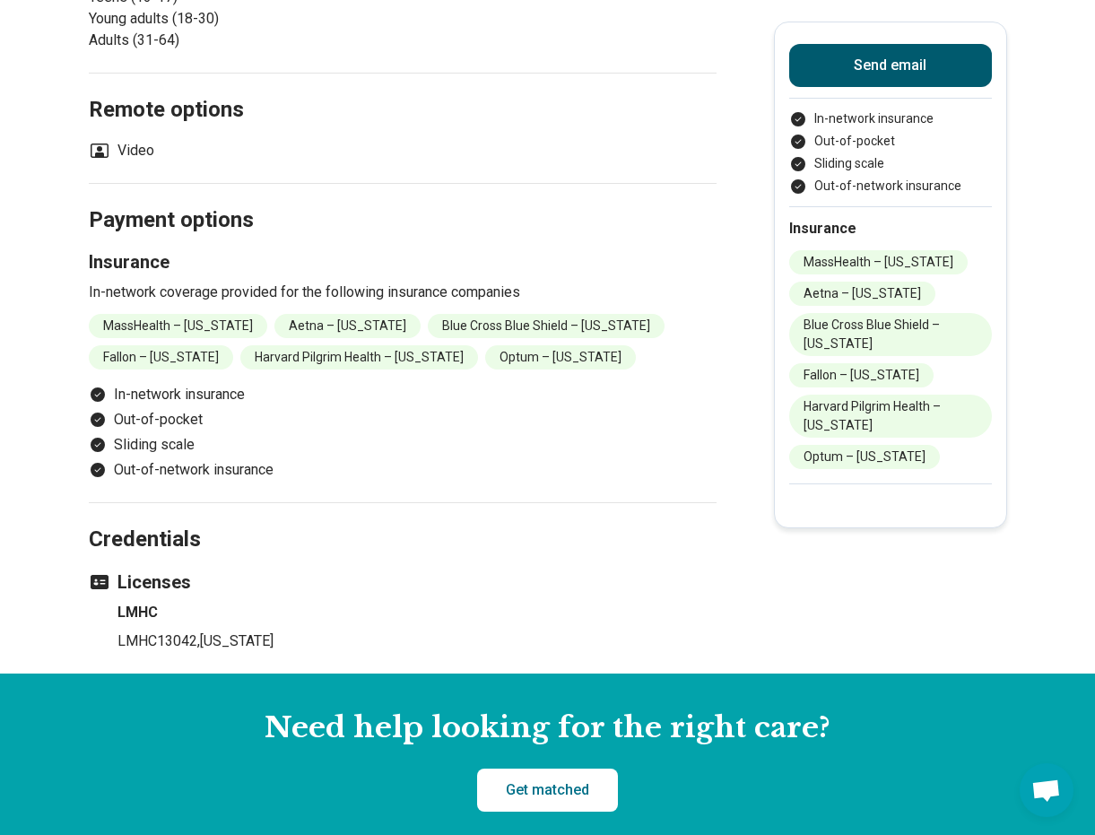
click at [890, 72] on button "Send email" at bounding box center [890, 65] width 203 height 43
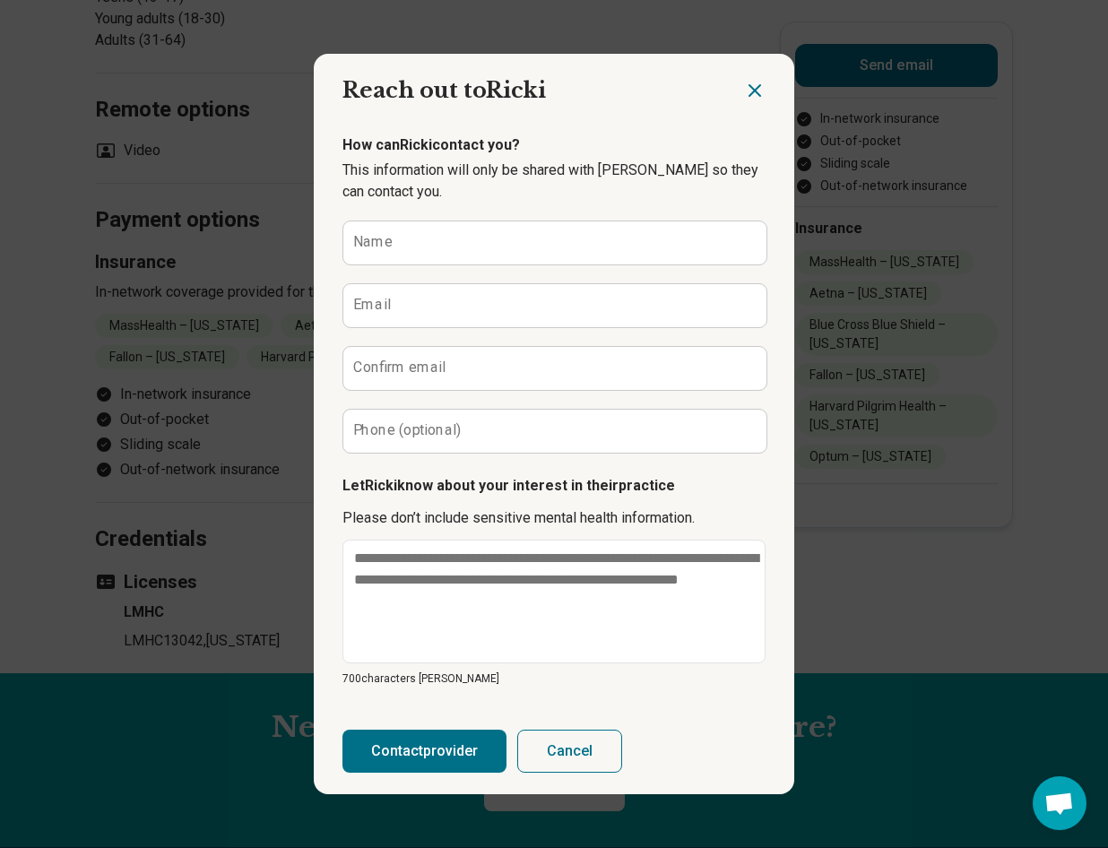
click at [744, 83] on icon "Close dialog" at bounding box center [755, 91] width 22 height 22
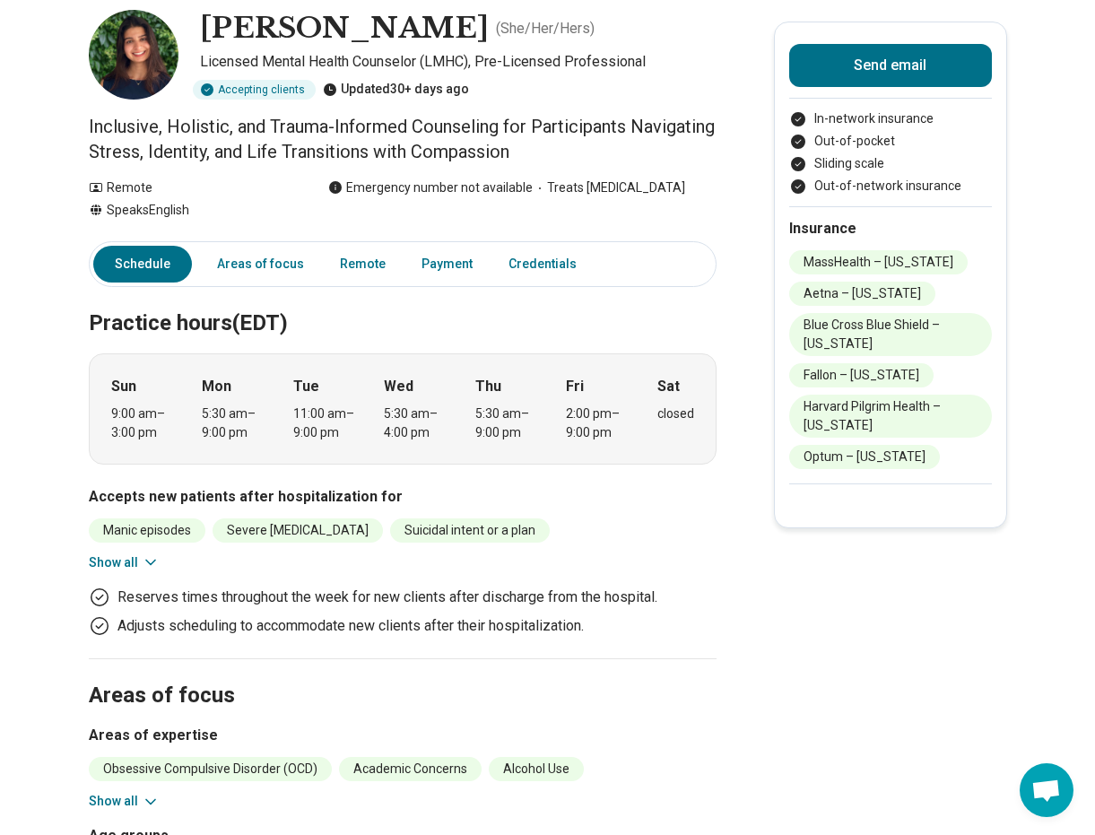
scroll to position [0, 0]
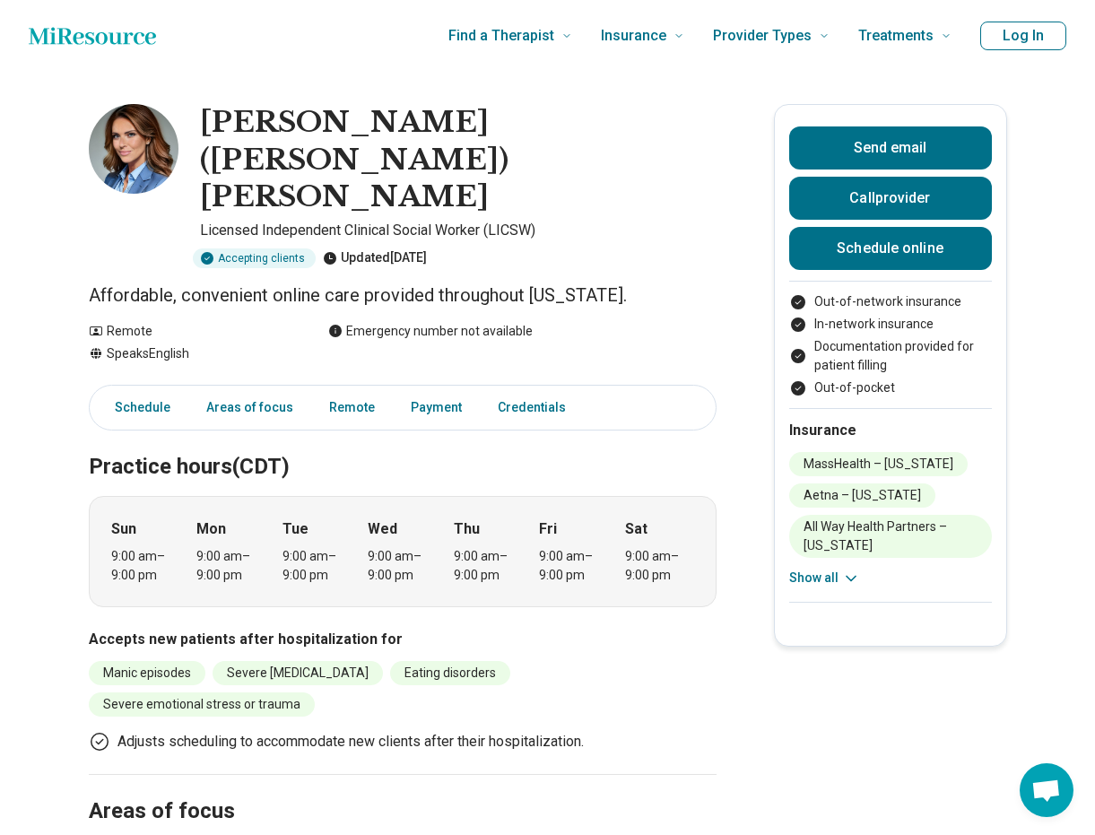
drag, startPoint x: 73, startPoint y: 97, endPoint x: 678, endPoint y: 210, distance: 615.8
copy main "[PERSON_NAME] ([PERSON_NAME]) [PERSON_NAME] Licensed Independent Clinical Socia…"
click at [592, 753] on h2 "Areas of focus" at bounding box center [403, 790] width 628 height 74
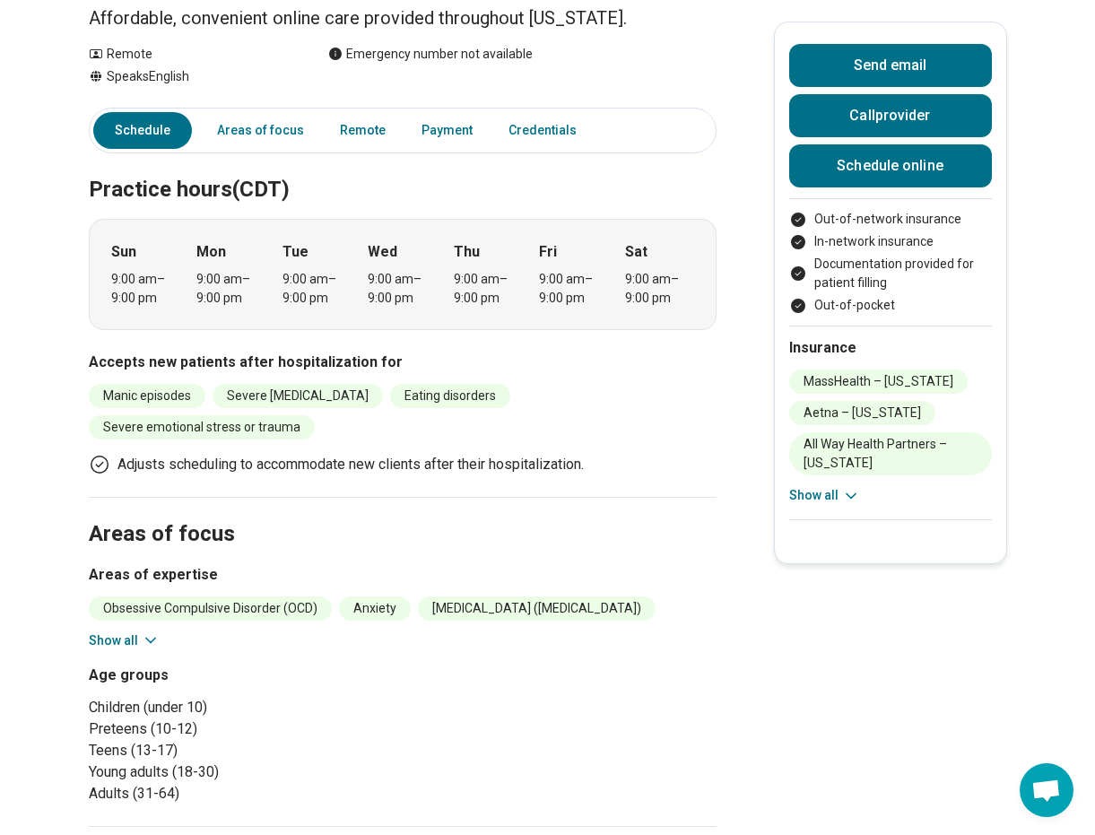
scroll to position [90, 0]
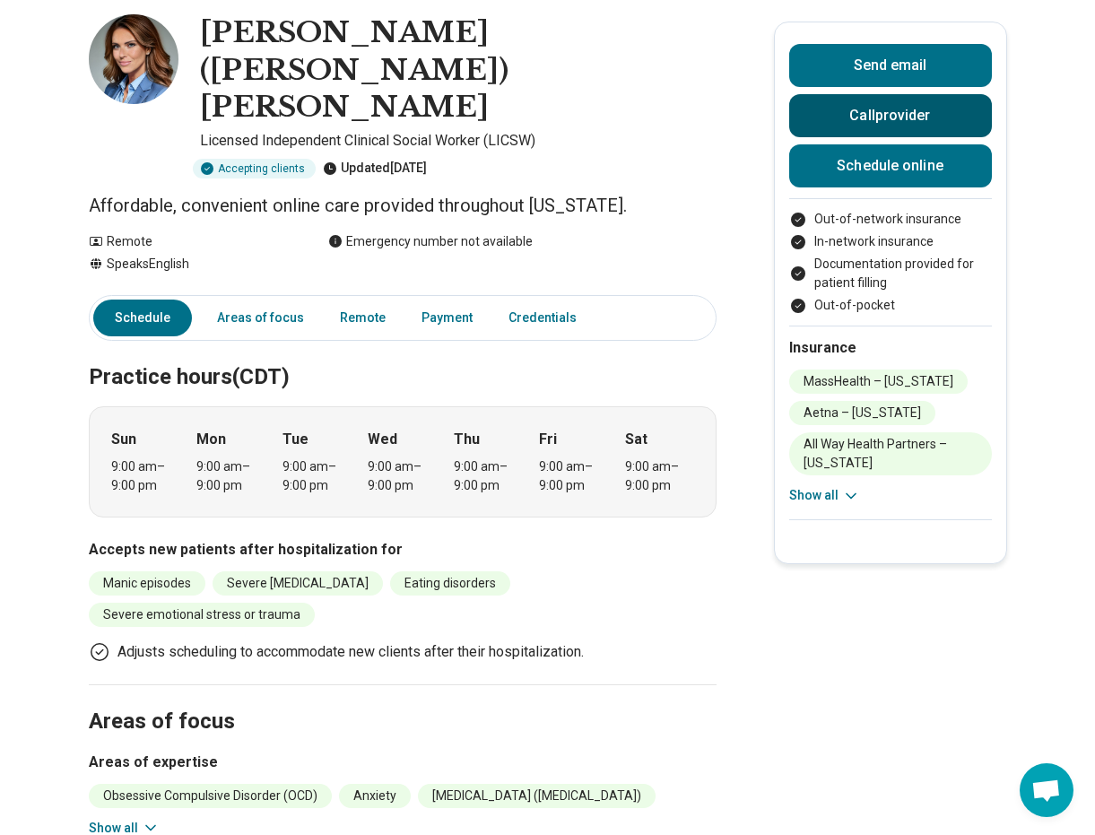
click at [859, 116] on button "Call provider" at bounding box center [890, 115] width 203 height 43
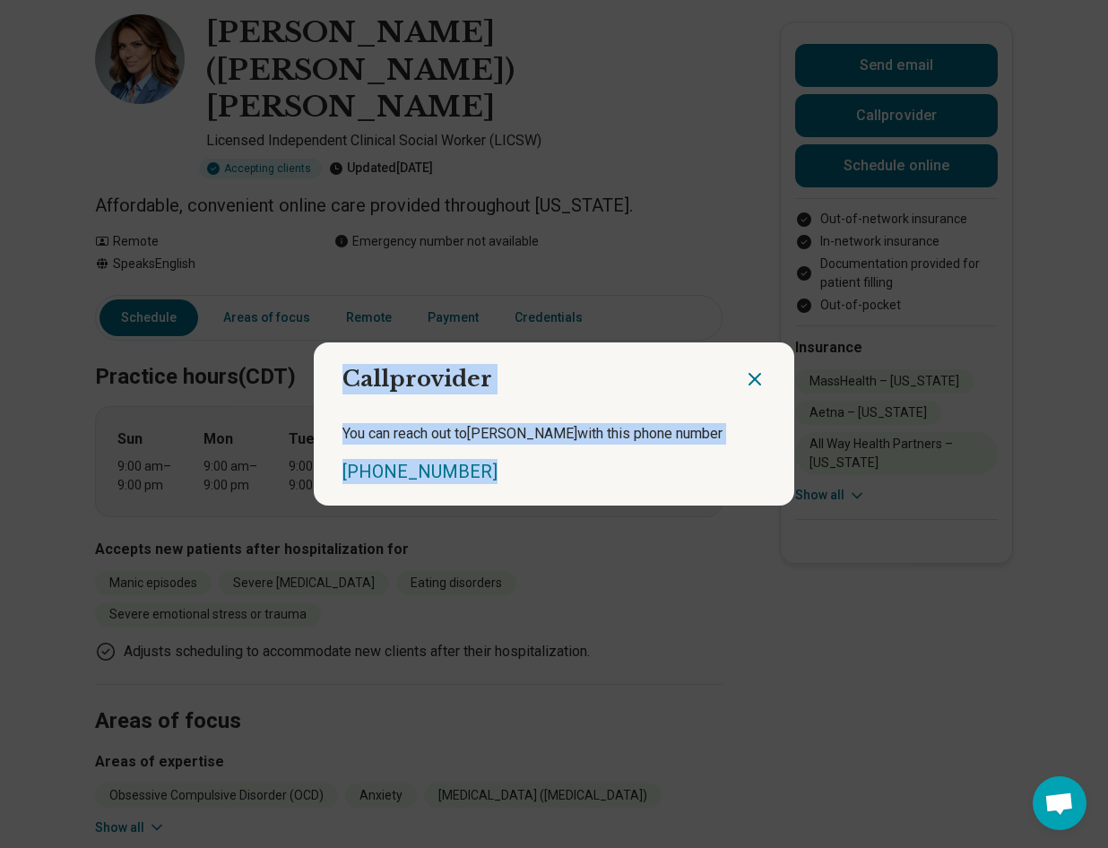
drag, startPoint x: 482, startPoint y: 482, endPoint x: 334, endPoint y: 385, distance: 178.1
click at [334, 385] on section "Call provider You can reach out to Mary with this phone number (508) 322-1487" at bounding box center [554, 424] width 481 height 163
copy section "Call provider You can reach out to Mary with this phone number (508) 322-1487"
click at [750, 385] on icon "Close dialog" at bounding box center [755, 379] width 11 height 11
